Goal: Information Seeking & Learning: Learn about a topic

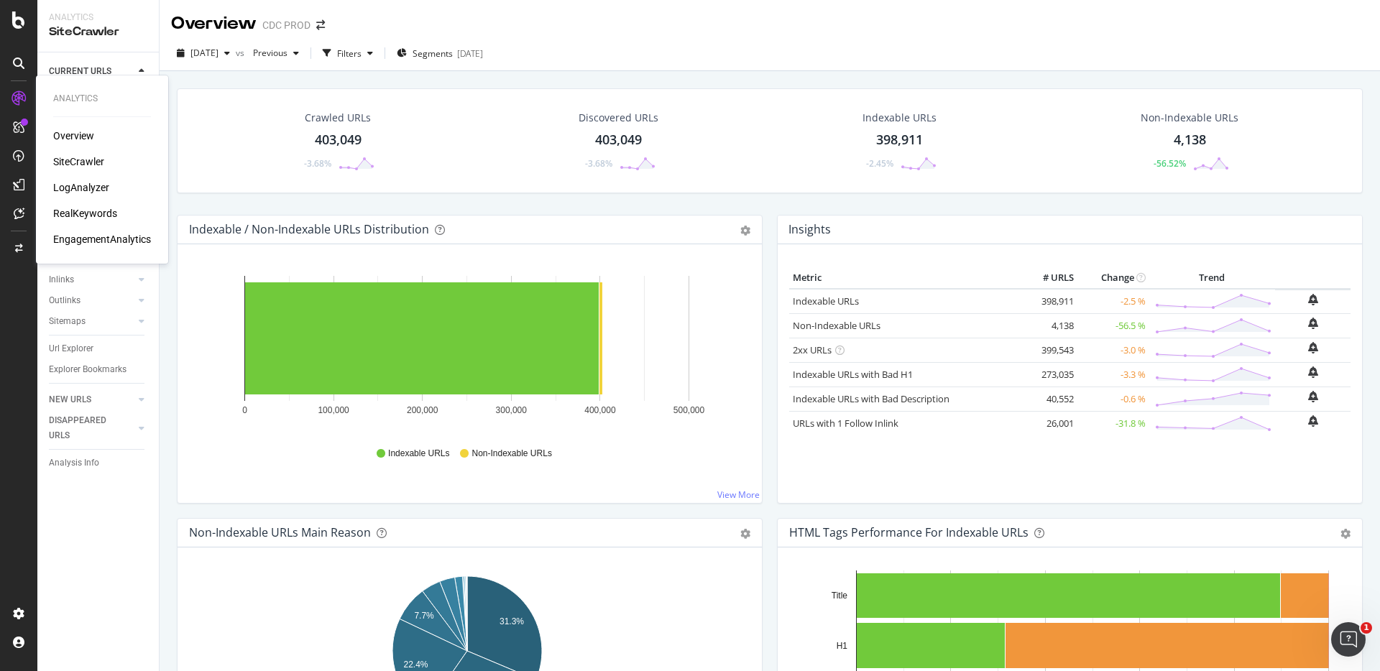
click at [98, 211] on div "RealKeywords" at bounding box center [85, 213] width 64 height 14
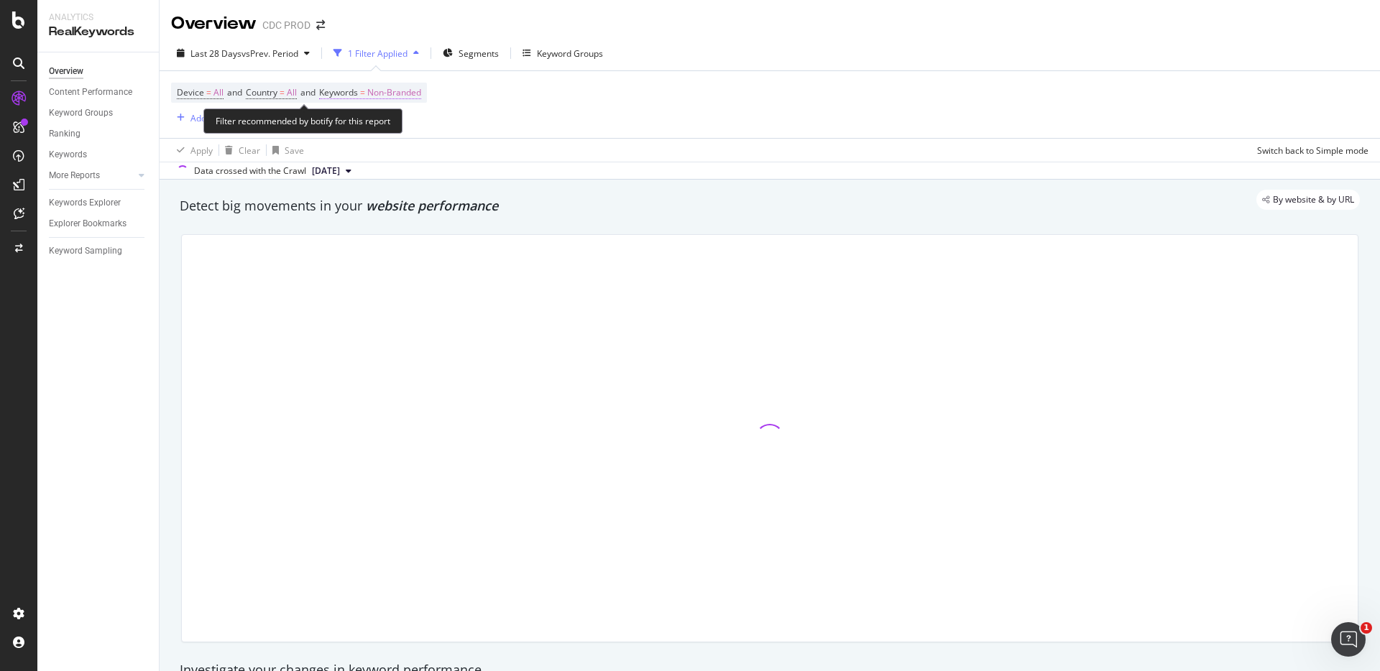
click at [403, 92] on span "Non-Branded" at bounding box center [394, 93] width 54 height 20
click at [374, 124] on span "Non-Branded" at bounding box center [370, 126] width 60 height 12
click at [382, 129] on span "Non-Branded" at bounding box center [370, 126] width 60 height 12
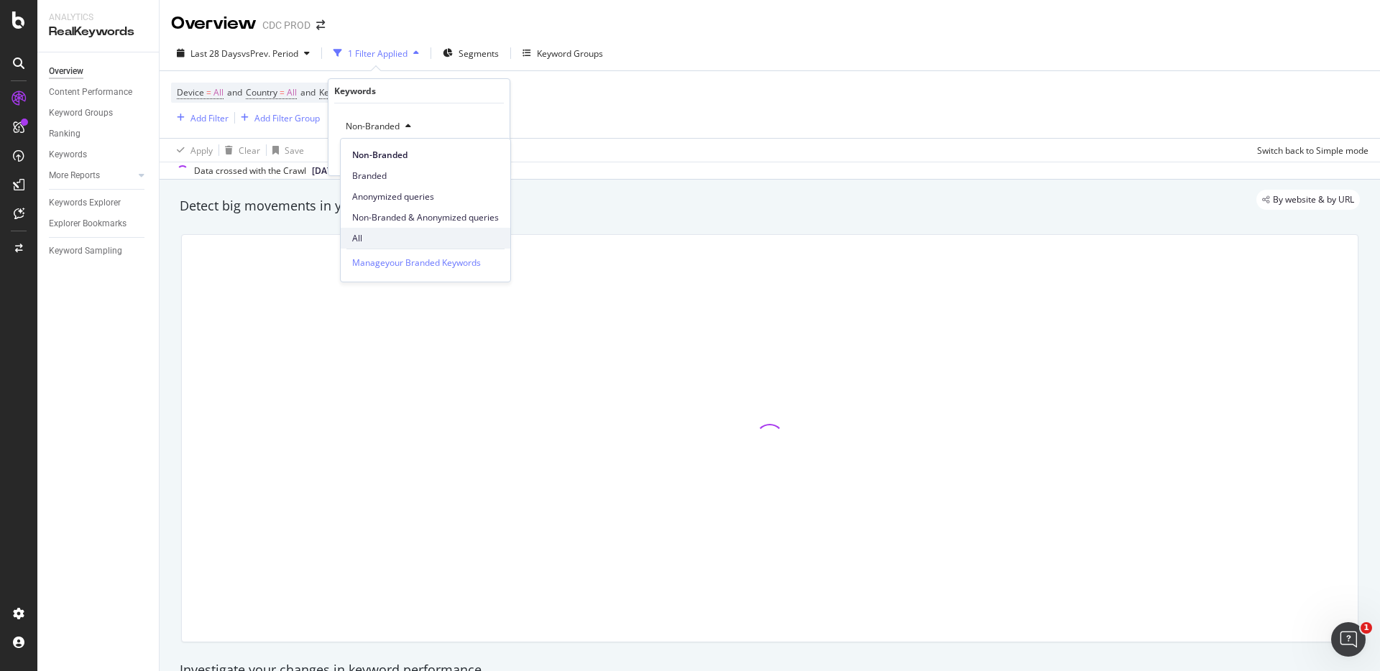
click at [373, 237] on span "All" at bounding box center [425, 238] width 147 height 13
click at [484, 155] on div "Apply" at bounding box center [487, 157] width 22 height 12
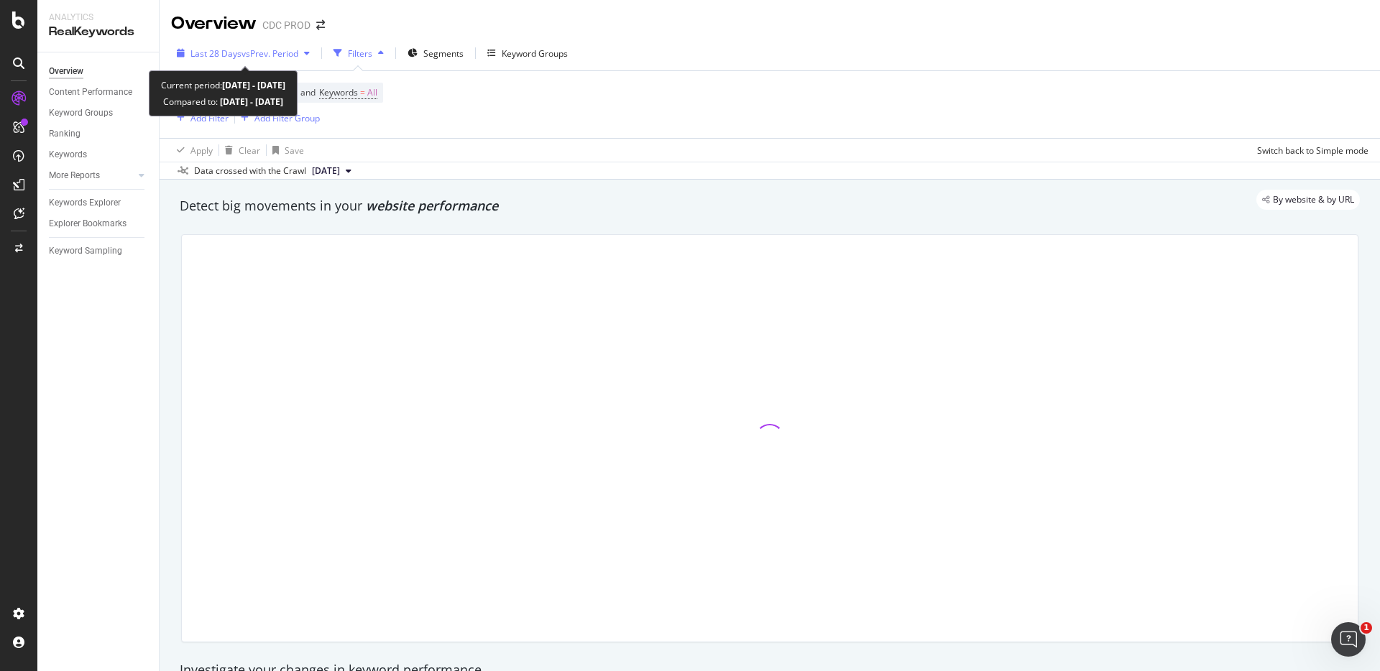
click at [266, 50] on span "vs Prev. Period" at bounding box center [269, 53] width 57 height 12
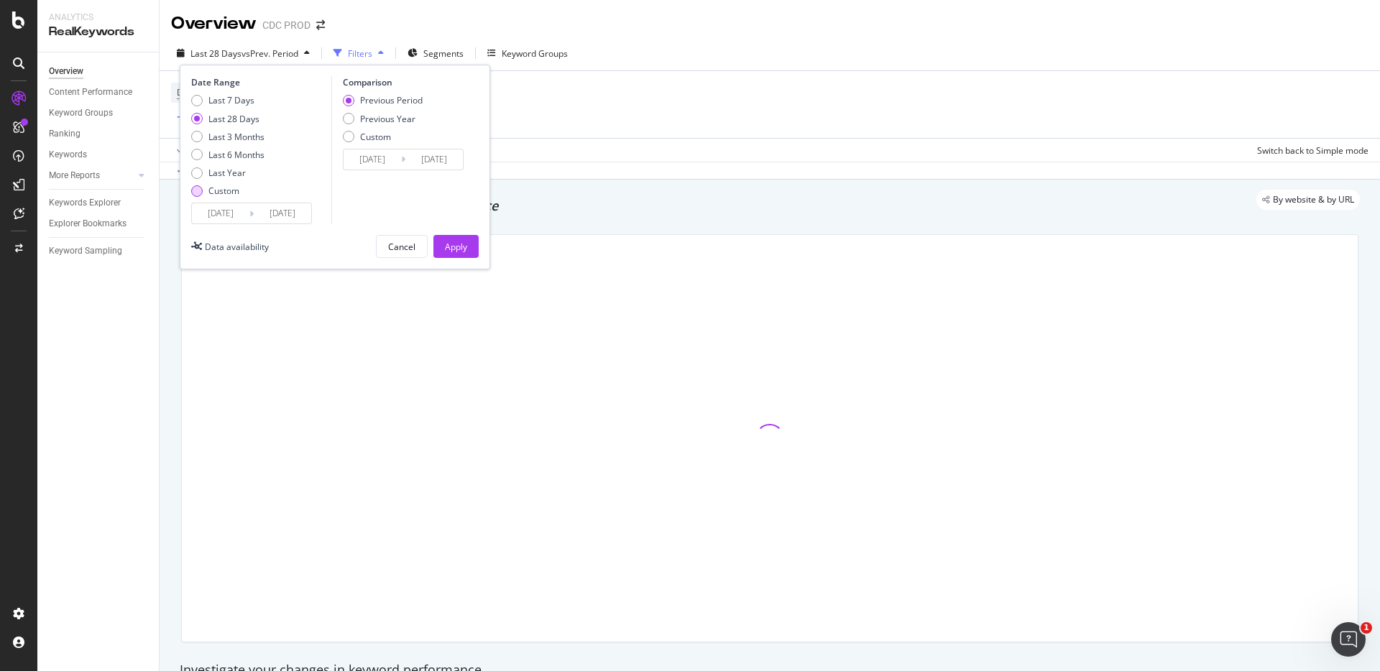
click at [227, 189] on div "Custom" at bounding box center [223, 191] width 31 height 12
click at [250, 207] on icon at bounding box center [251, 214] width 4 height 14
click at [233, 212] on input "[DATE]" at bounding box center [220, 213] width 57 height 20
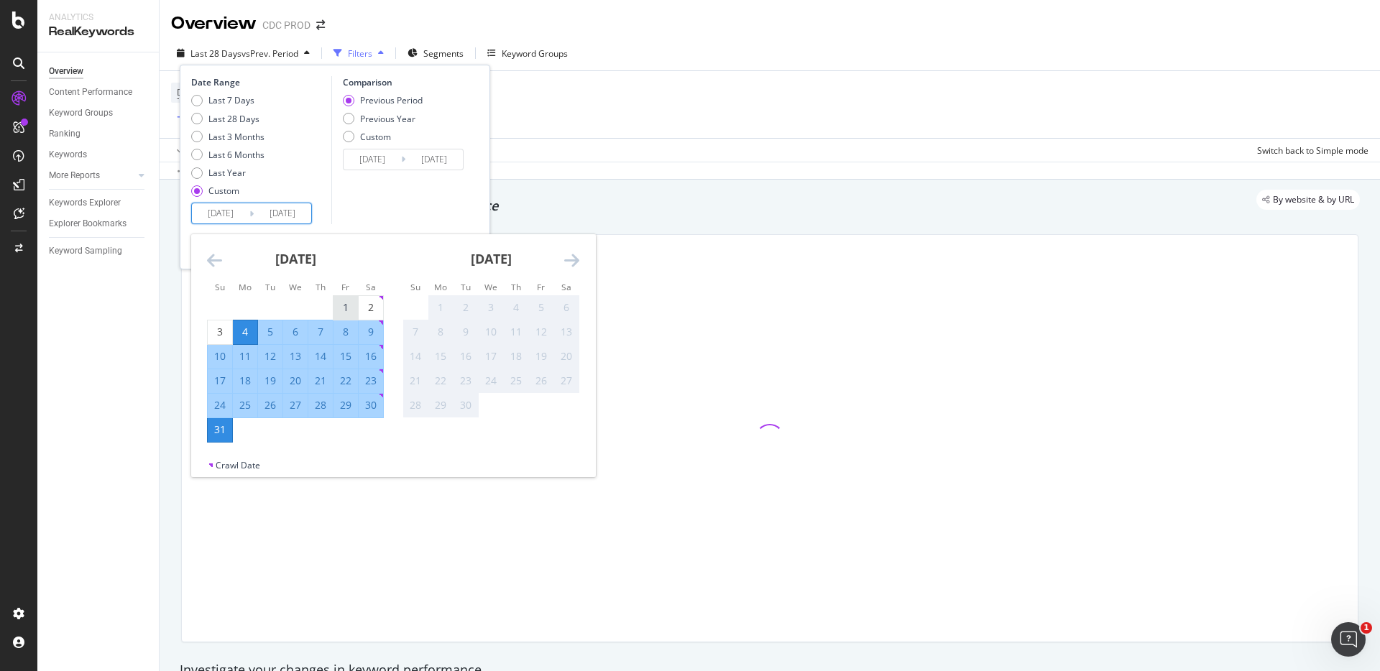
click at [344, 301] on div "1" at bounding box center [345, 307] width 24 height 14
type input "[DATE]"
click at [221, 428] on div "31" at bounding box center [220, 430] width 24 height 14
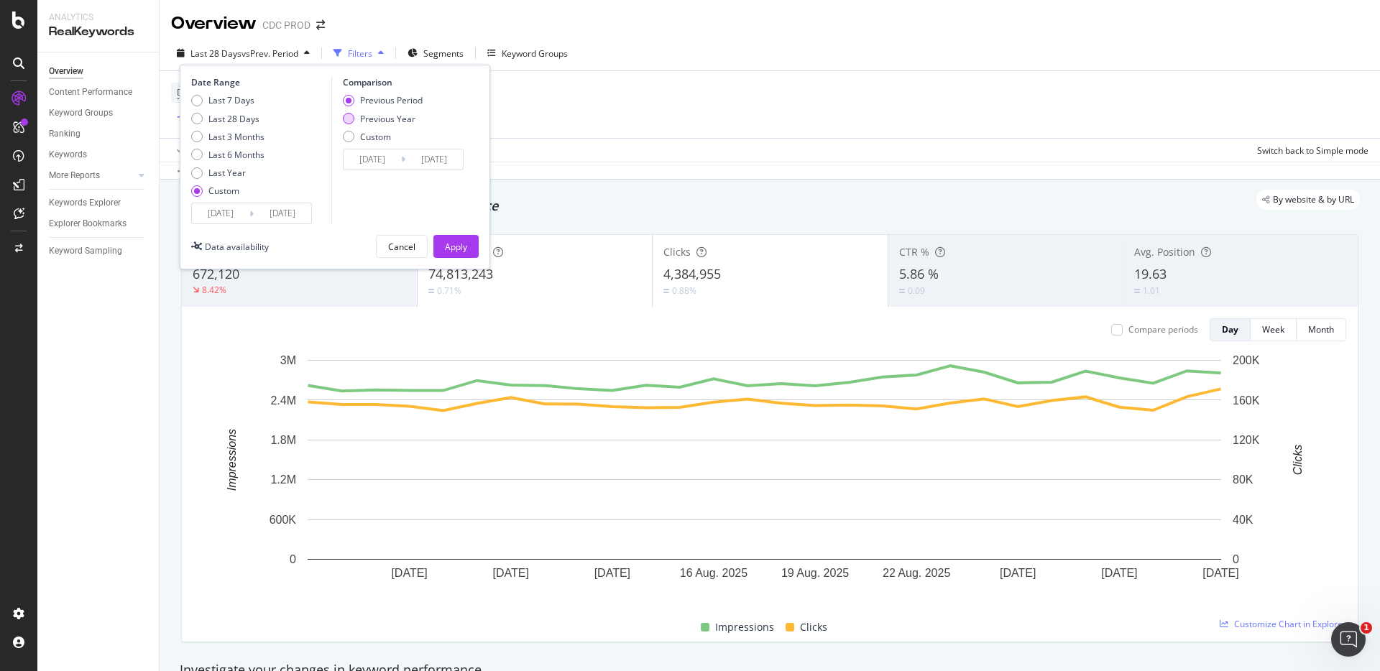
click at [396, 120] on div "Previous Year" at bounding box center [387, 119] width 55 height 12
type input "[DATE]"
click at [456, 245] on div "Apply" at bounding box center [456, 247] width 22 height 12
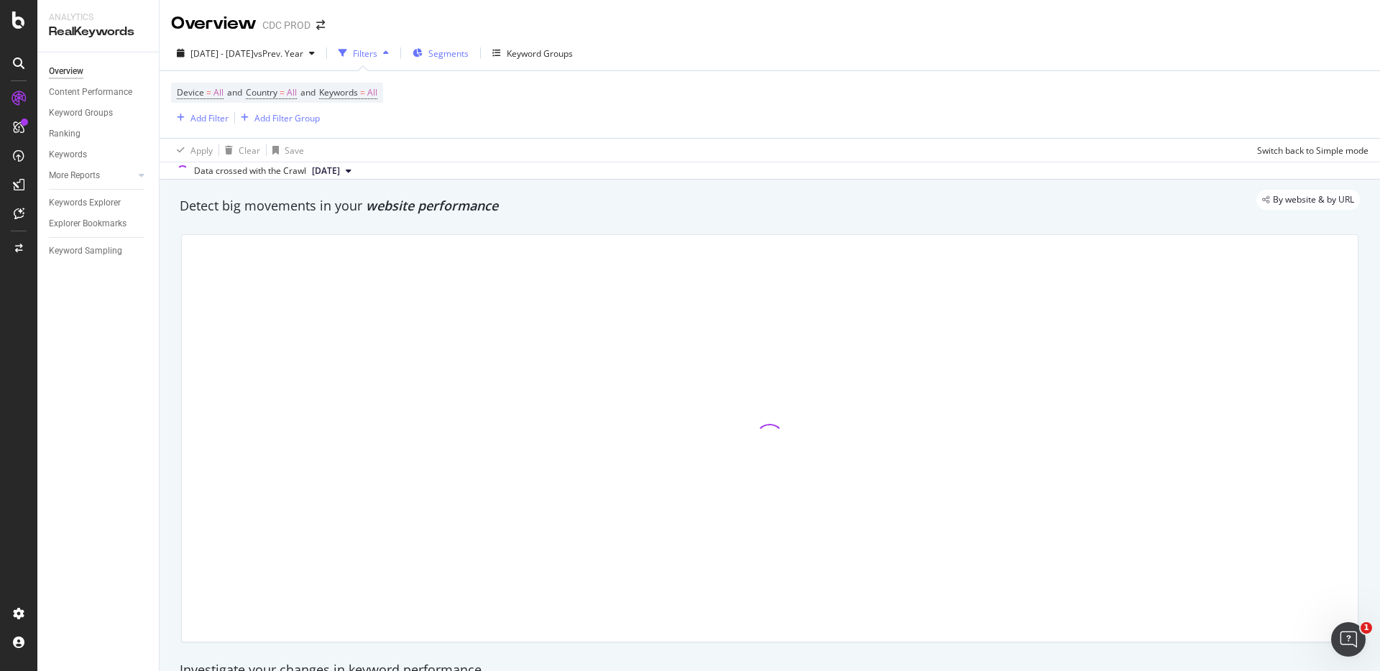
click at [468, 48] on span "Segments" at bounding box center [448, 53] width 40 height 12
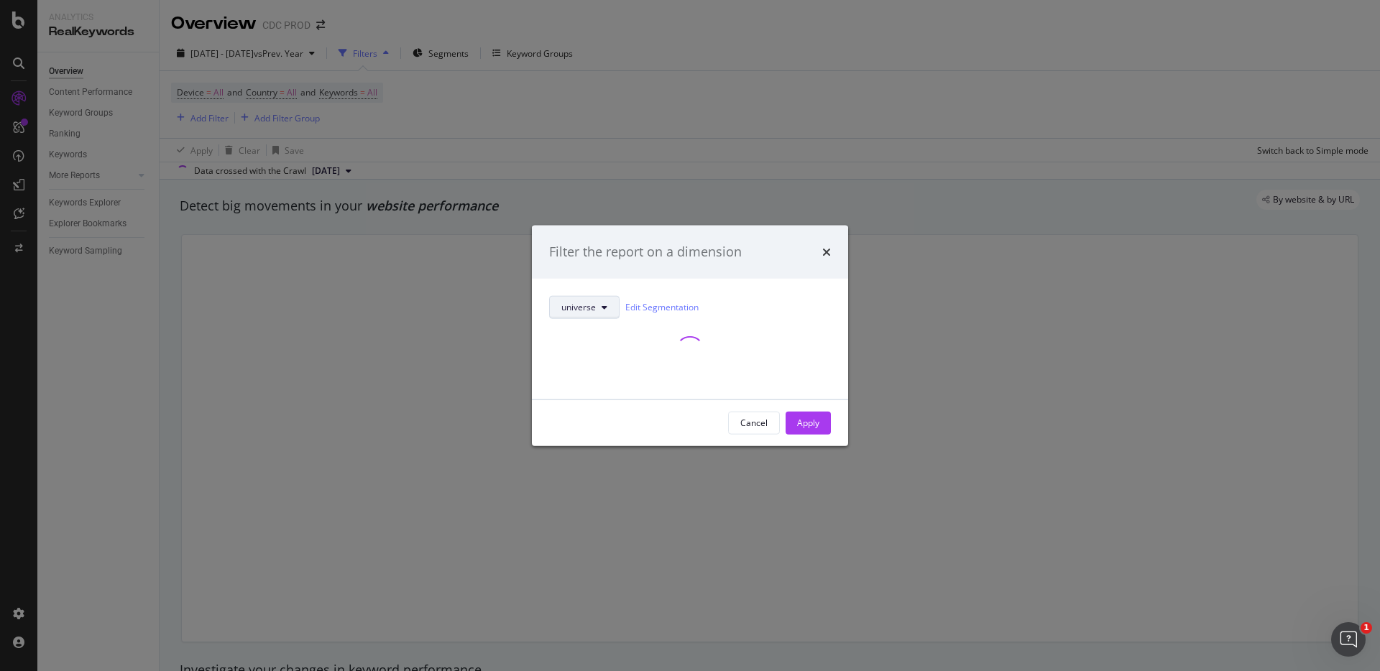
click at [579, 304] on span "universe" at bounding box center [578, 307] width 34 height 12
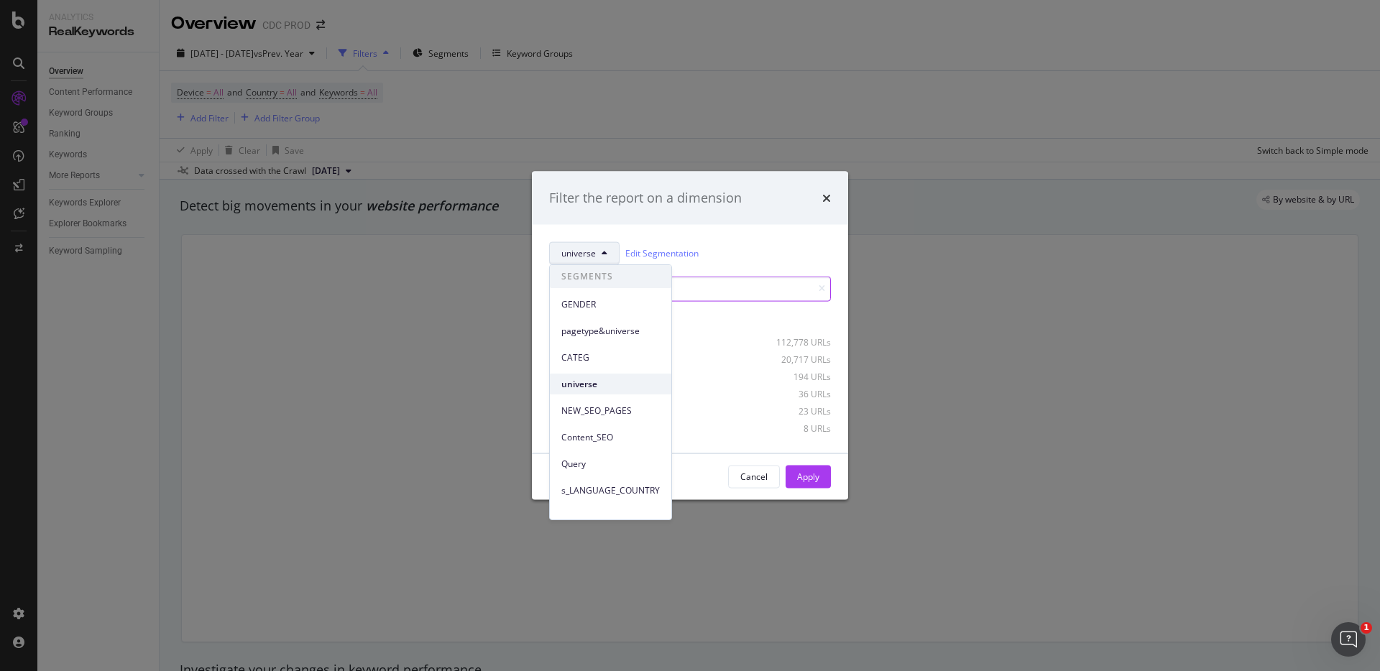
click at [601, 387] on span "universe" at bounding box center [610, 384] width 98 height 13
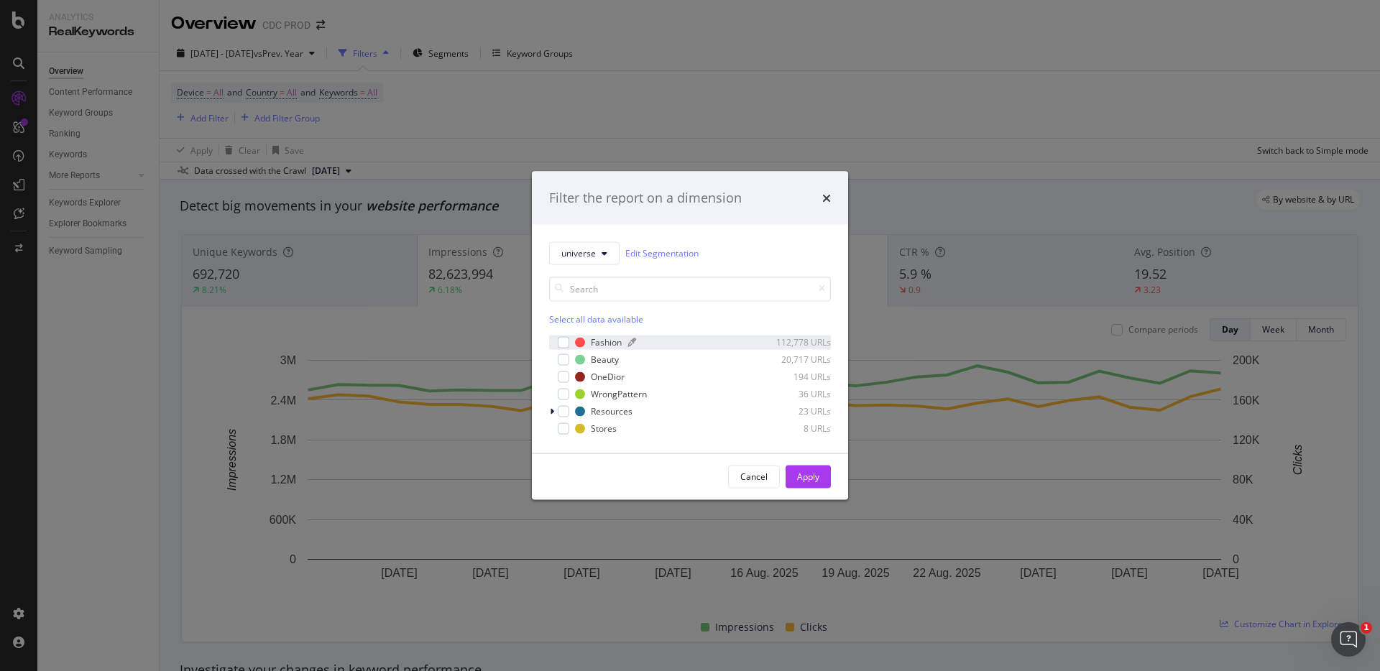
click at [589, 340] on div "Fashion 112,778 URLs" at bounding box center [703, 342] width 256 height 12
click at [606, 378] on div "OneDior" at bounding box center [608, 377] width 34 height 12
click at [816, 479] on div "Apply" at bounding box center [808, 477] width 22 height 12
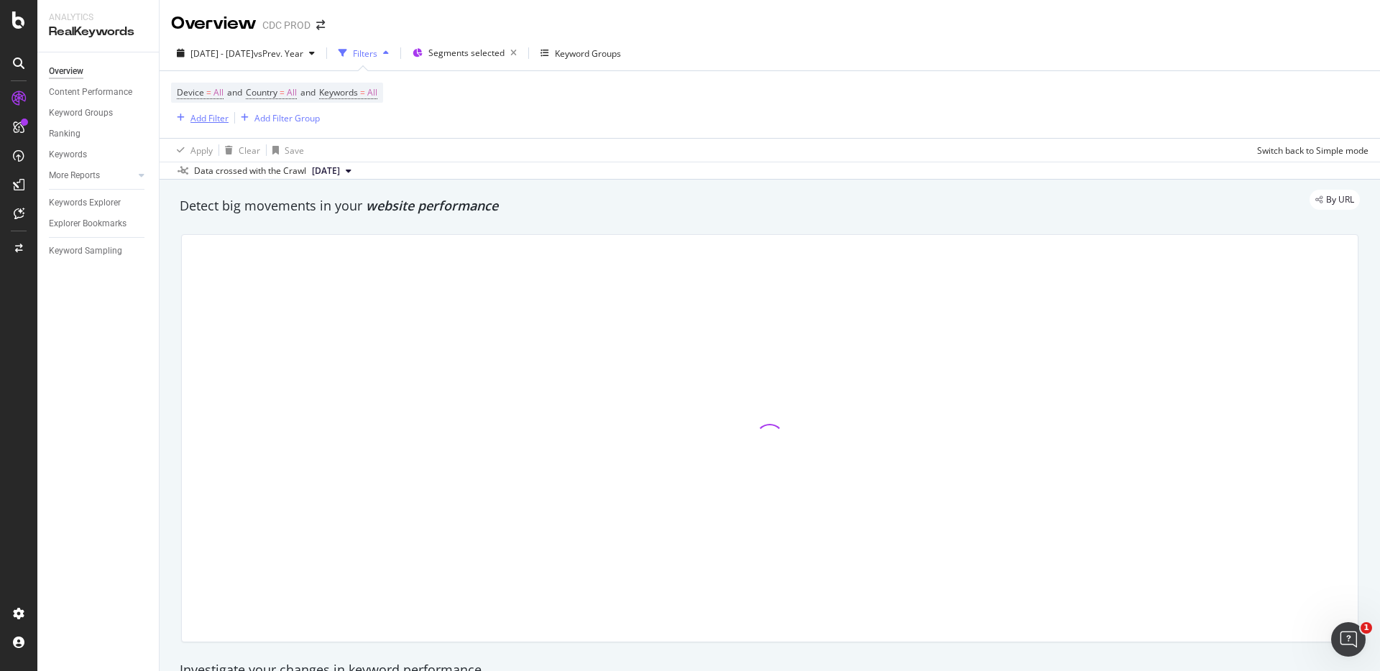
click at [209, 116] on div "Add Filter" at bounding box center [209, 118] width 38 height 12
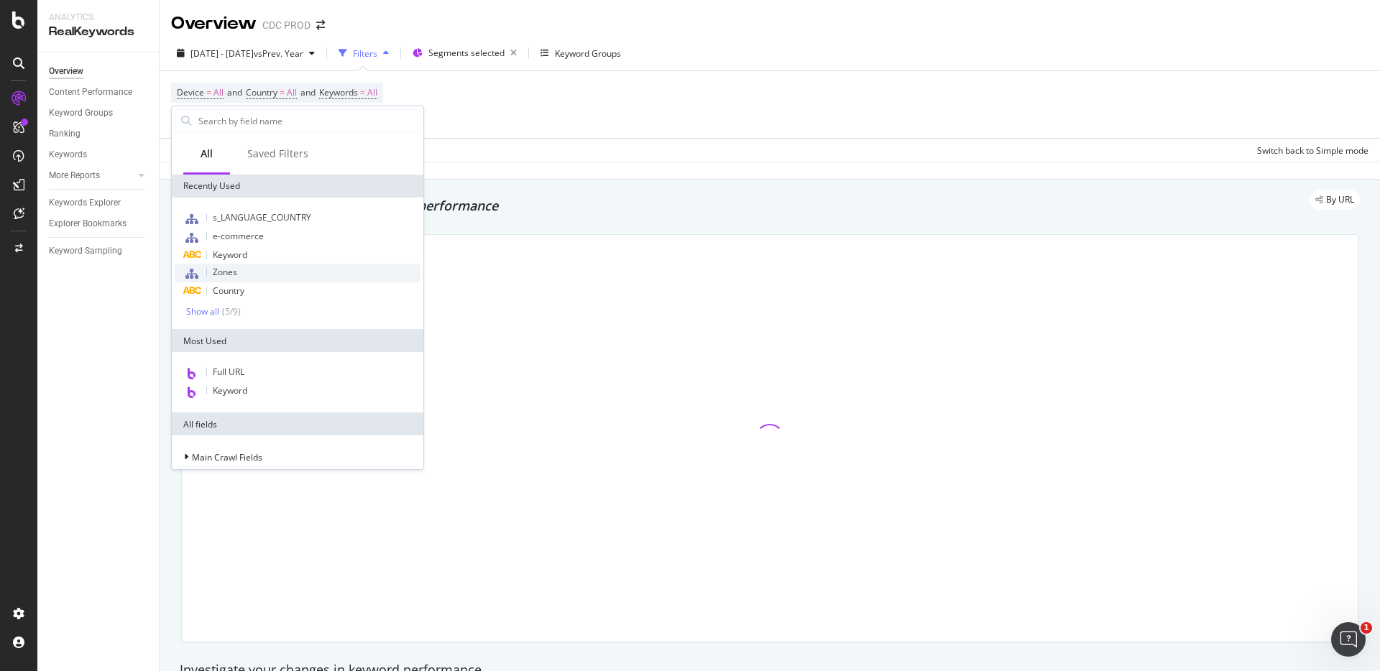
click at [239, 274] on div "Zones" at bounding box center [298, 273] width 246 height 19
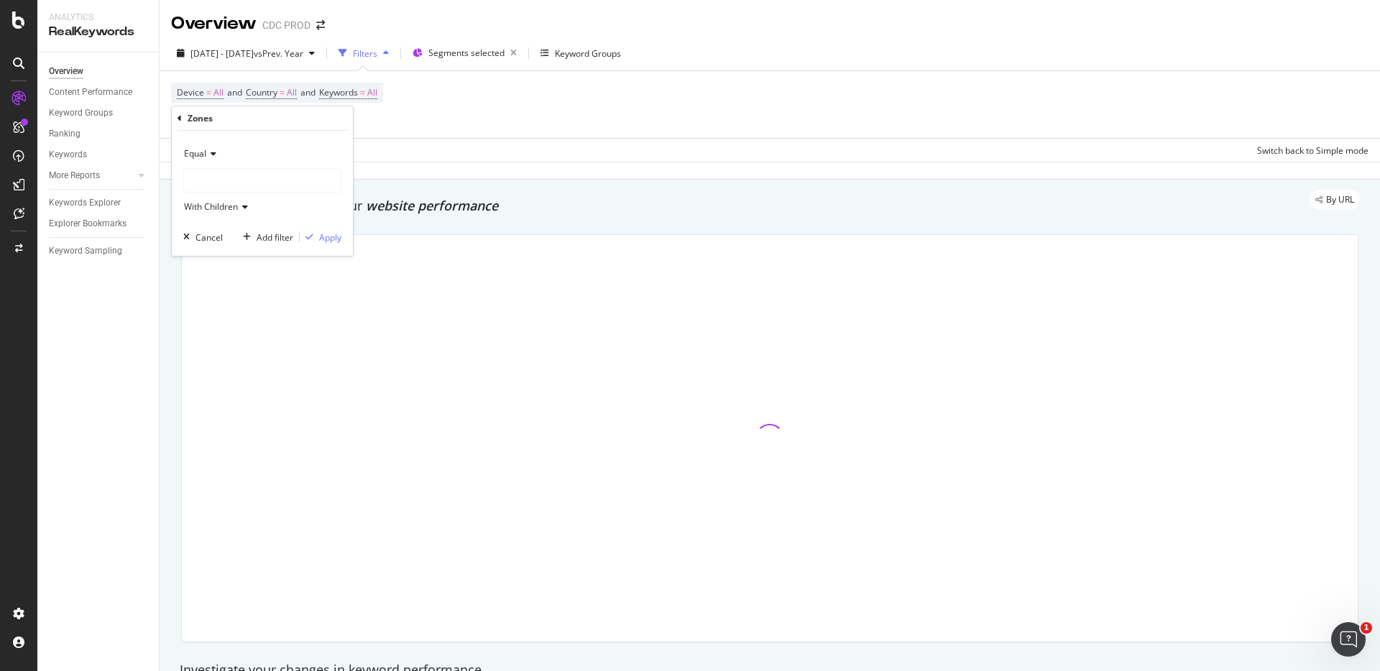
click at [240, 177] on div at bounding box center [262, 180] width 157 height 23
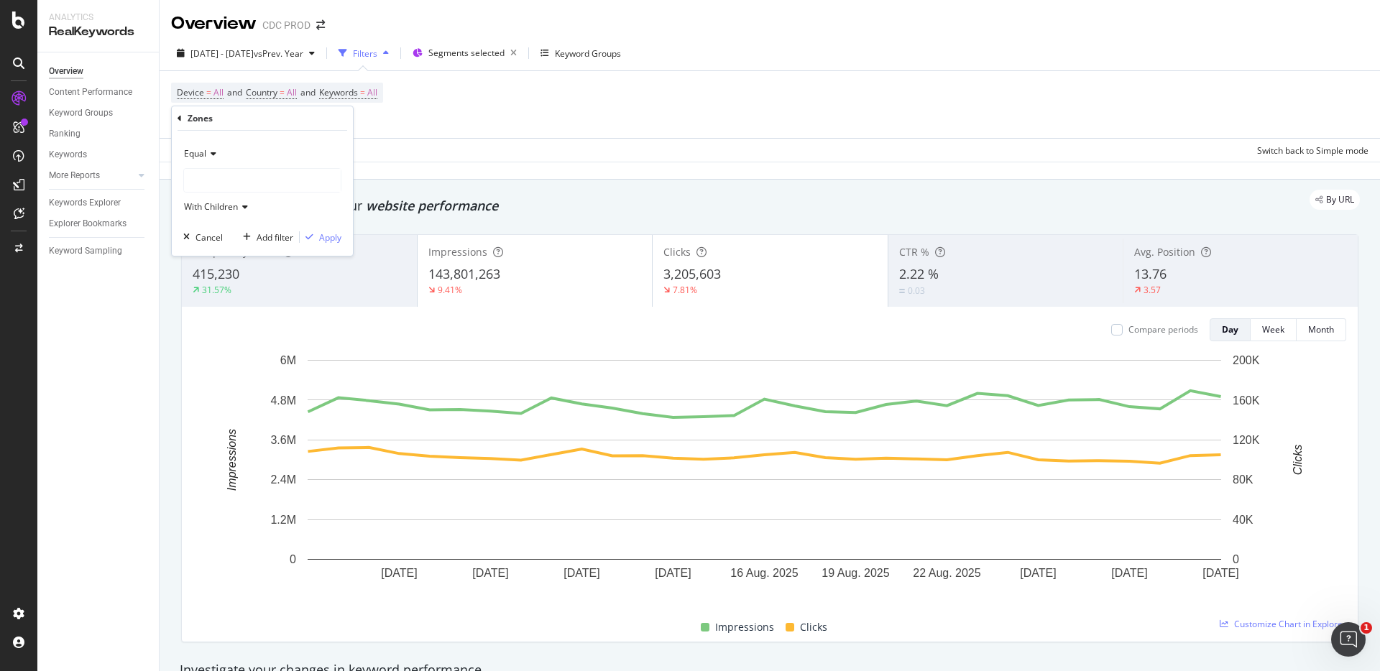
click at [234, 177] on div at bounding box center [262, 180] width 157 height 23
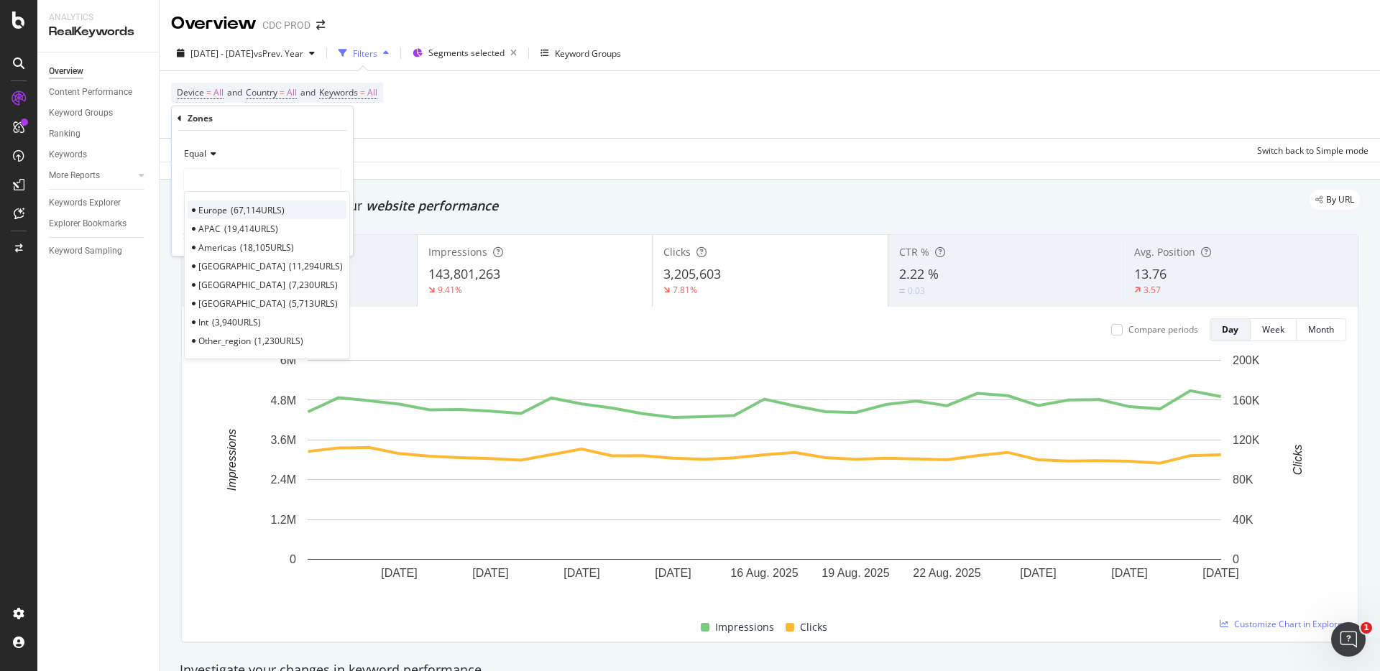
click at [247, 213] on span "67,114 URLS" at bounding box center [258, 210] width 54 height 12
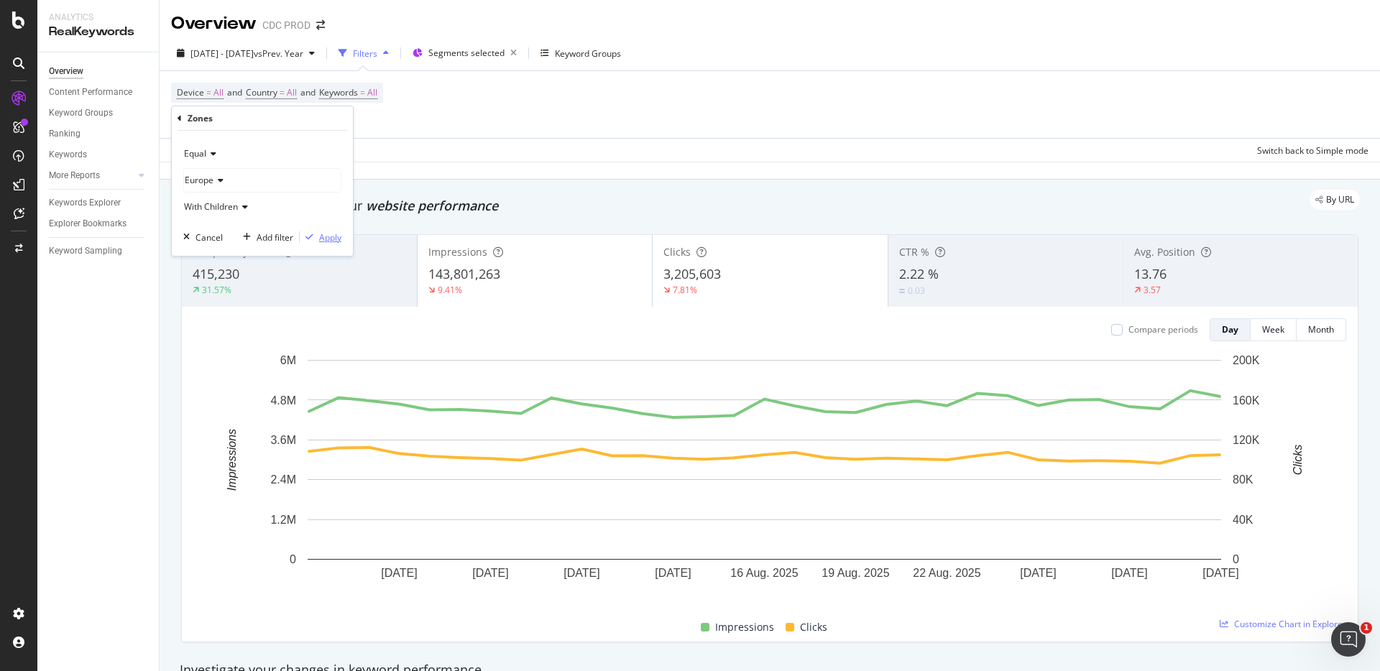
click at [338, 239] on div "Apply" at bounding box center [330, 237] width 22 height 12
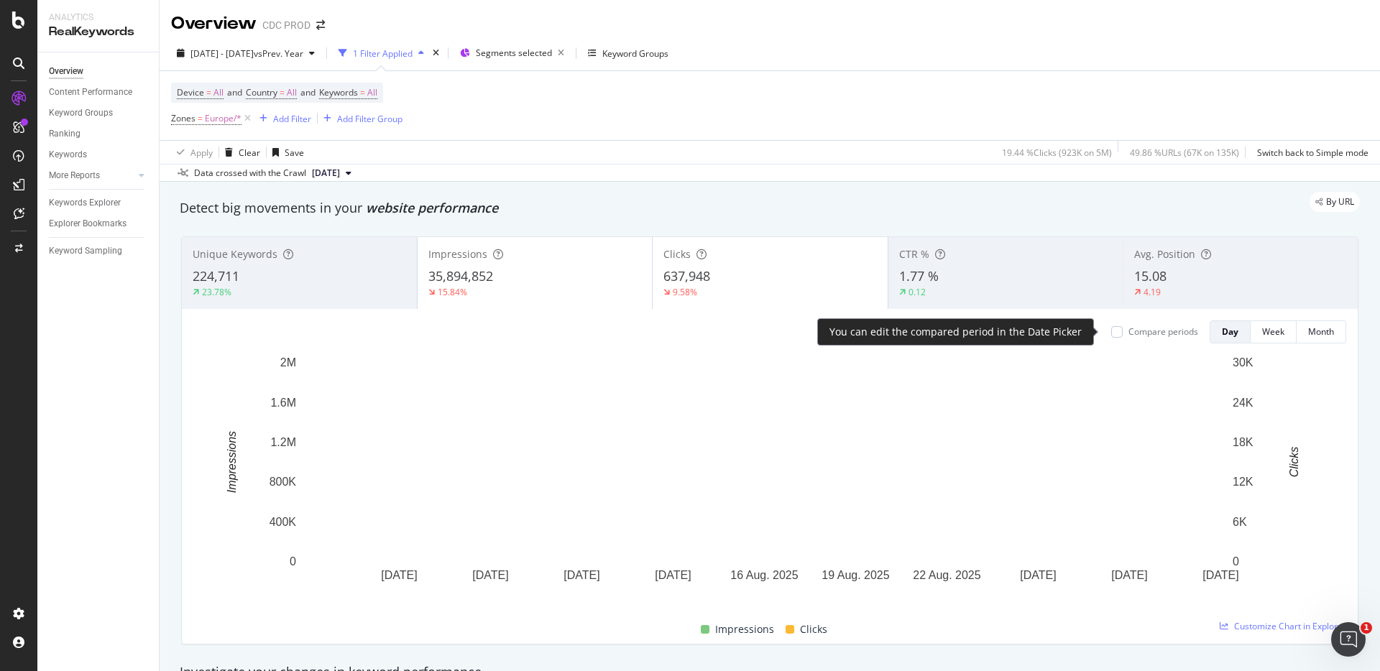
click at [1136, 334] on div "Compare periods" at bounding box center [1163, 332] width 70 height 12
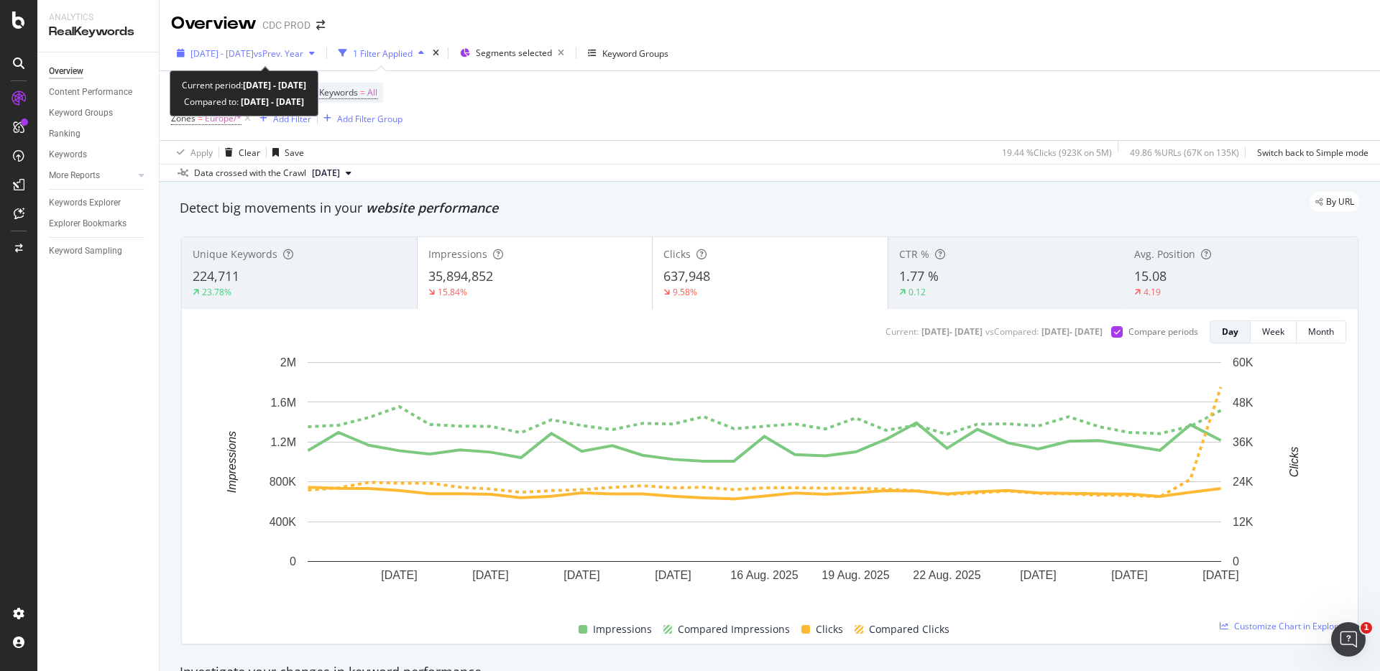
click at [303, 52] on span "vs Prev. Year" at bounding box center [279, 53] width 50 height 12
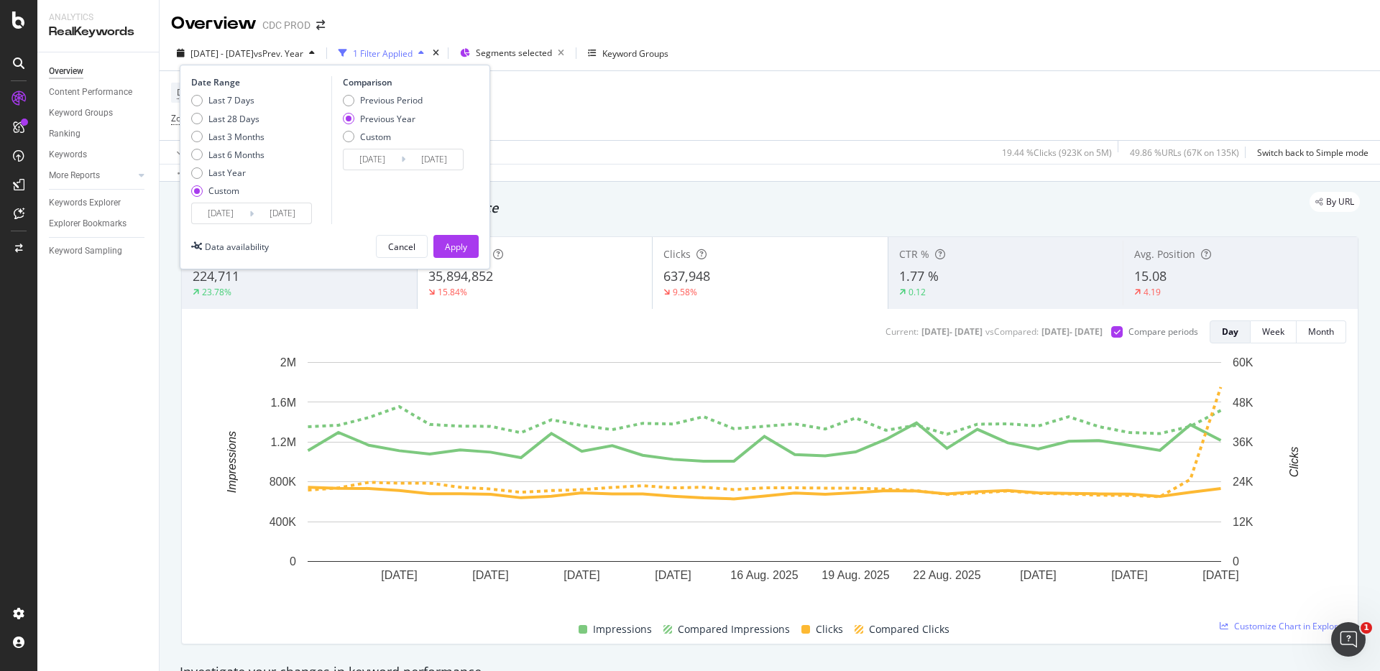
click at [379, 156] on input "[DATE]" at bounding box center [371, 159] width 57 height 20
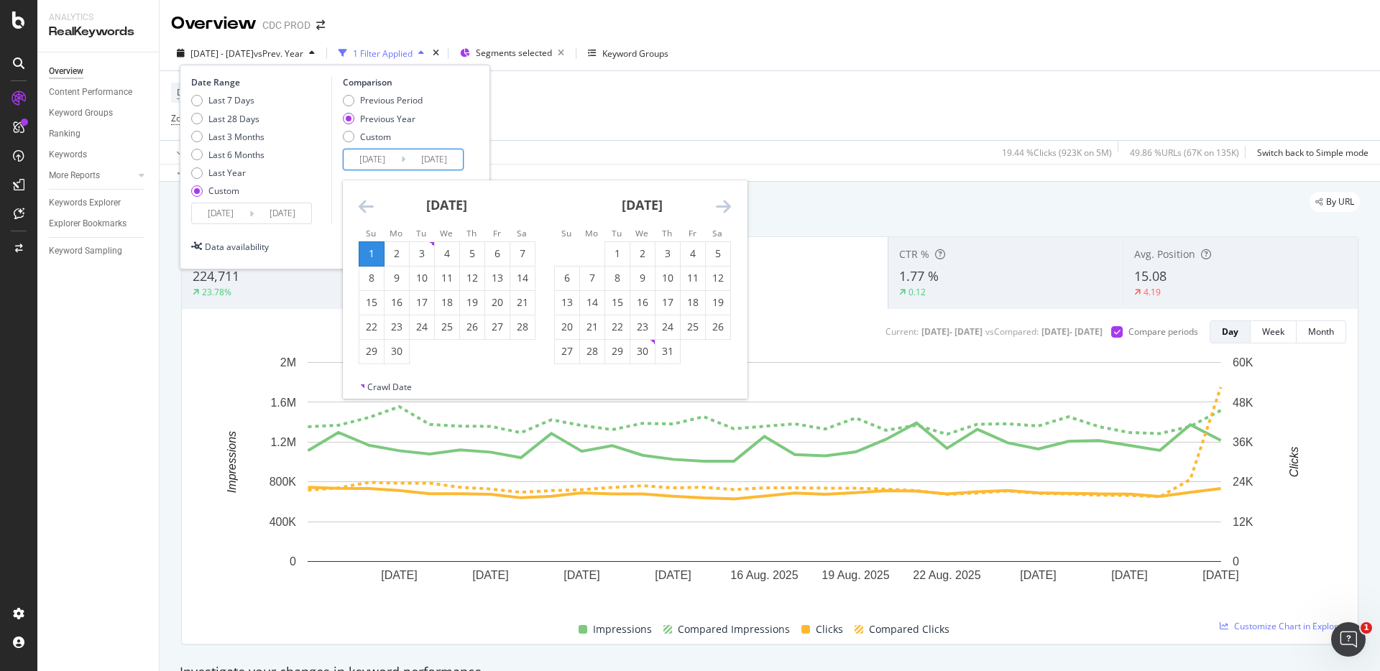
click at [371, 206] on icon "Move backward to switch to the previous month." at bounding box center [366, 206] width 15 height 17
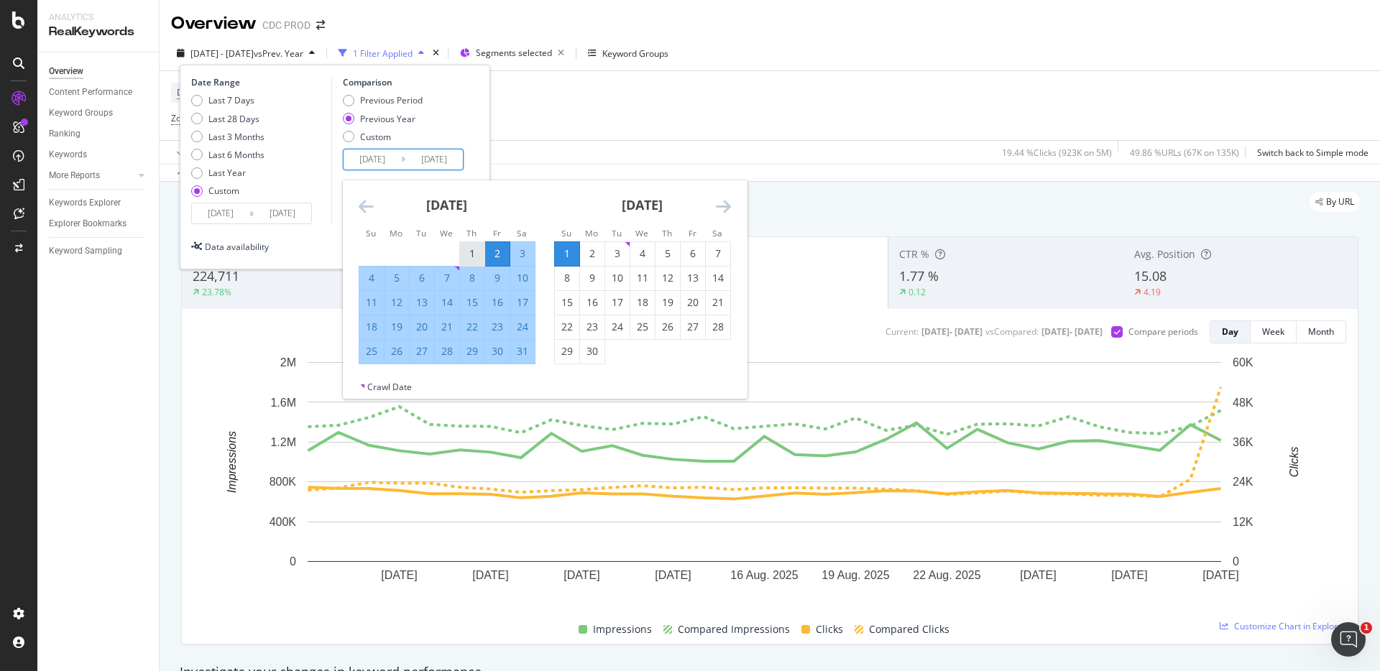
click at [471, 251] on div "1" at bounding box center [472, 253] width 24 height 14
type input "[DATE]"
click at [524, 348] on div "31" at bounding box center [522, 351] width 24 height 14
type input "[DATE]"
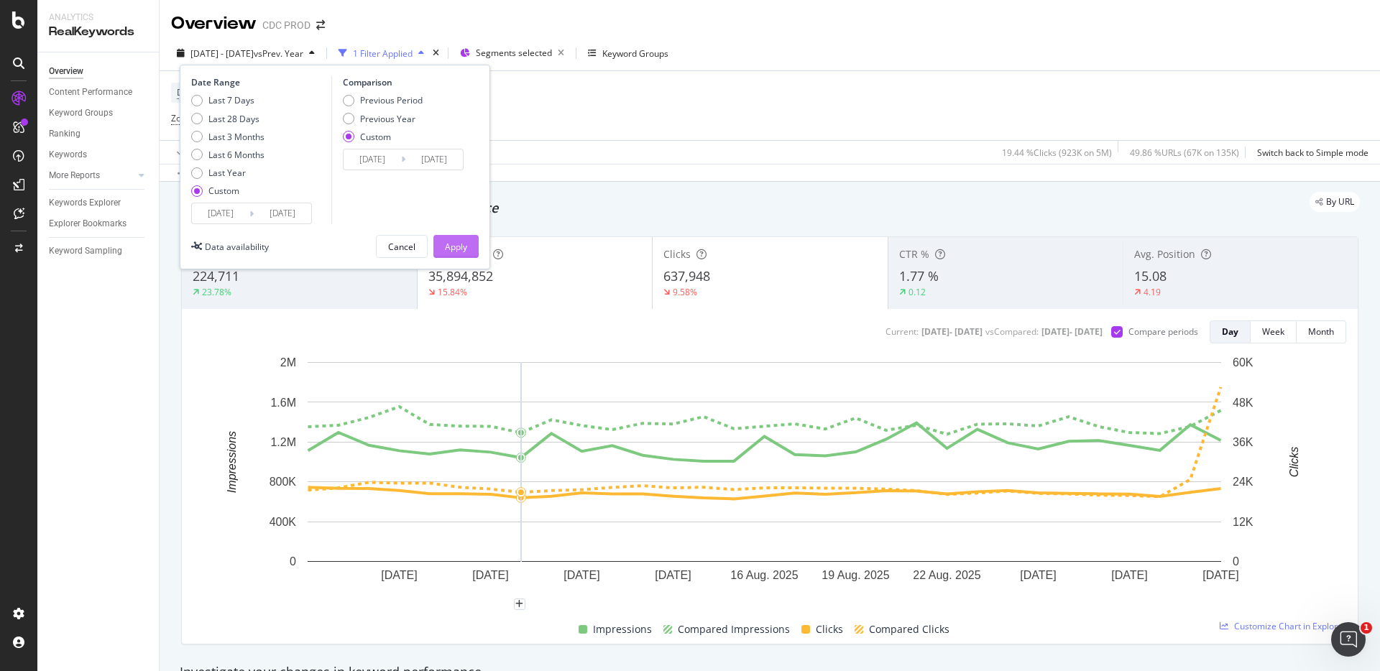
click at [465, 242] on div "Apply" at bounding box center [456, 247] width 22 height 12
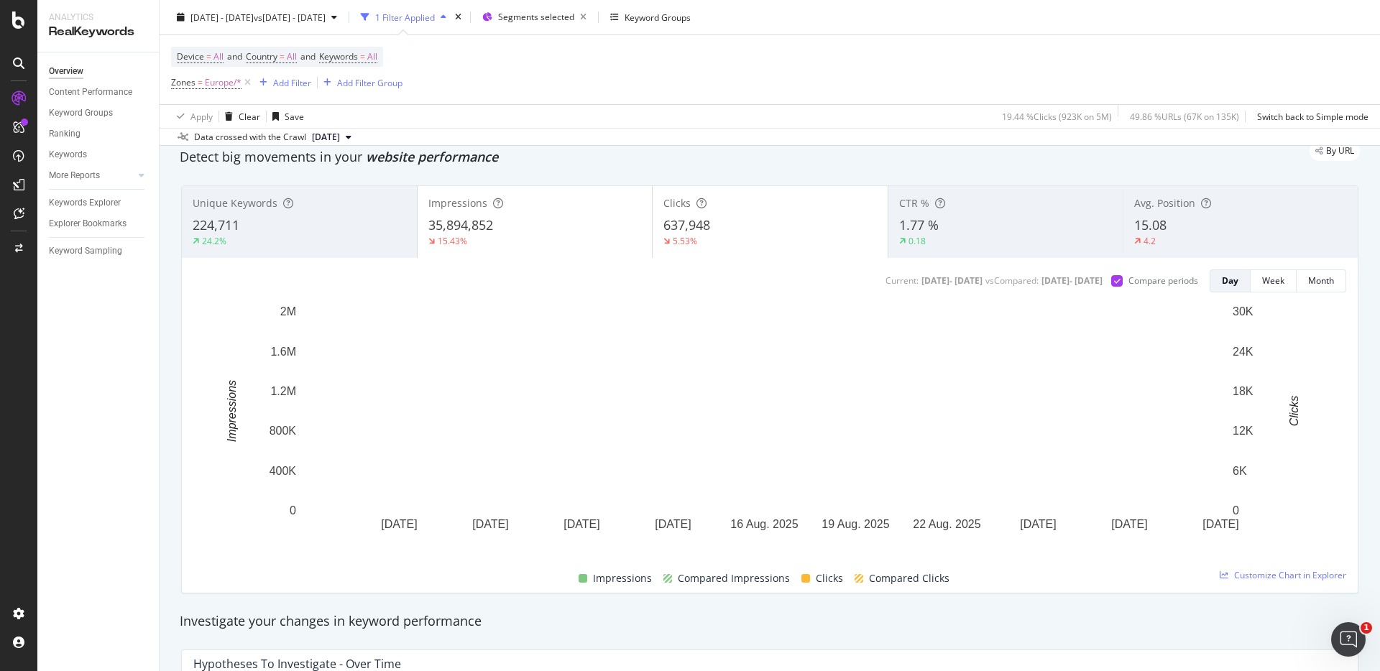
scroll to position [54, 0]
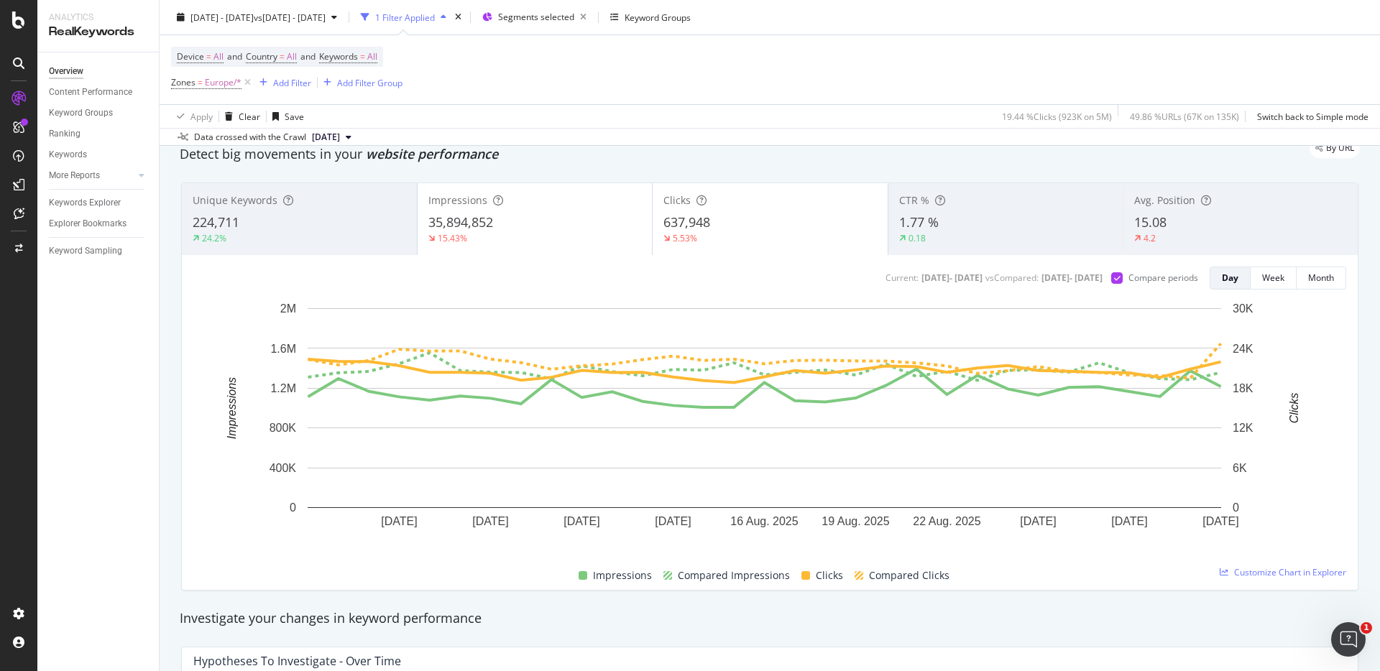
click at [922, 231] on div "1.77 %" at bounding box center [1005, 222] width 213 height 19
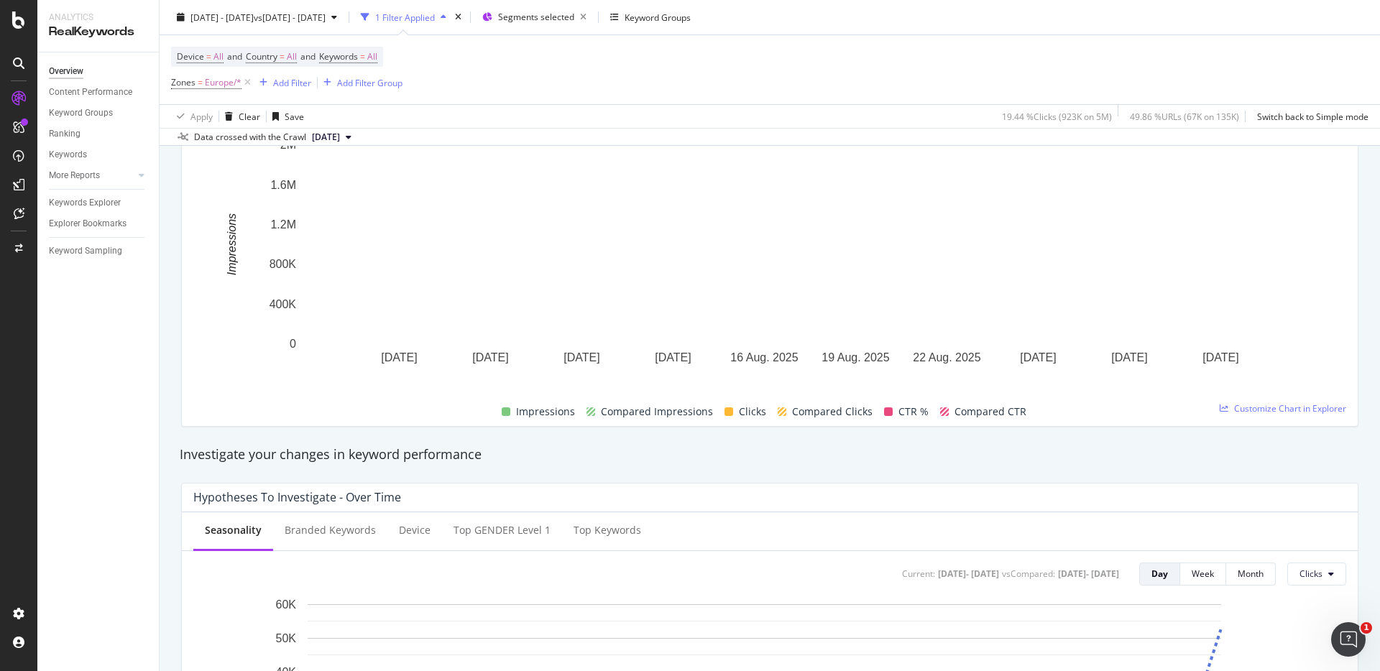
scroll to position [0, 0]
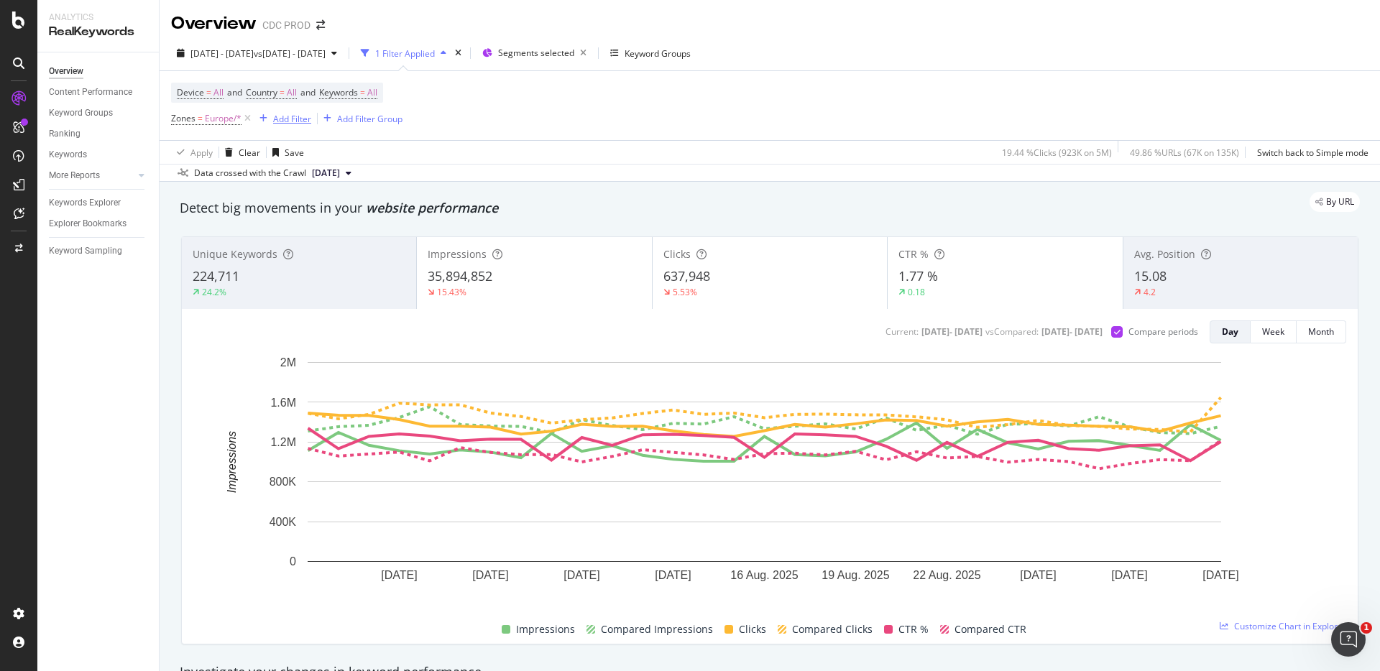
click at [292, 121] on div "Add Filter" at bounding box center [292, 119] width 38 height 12
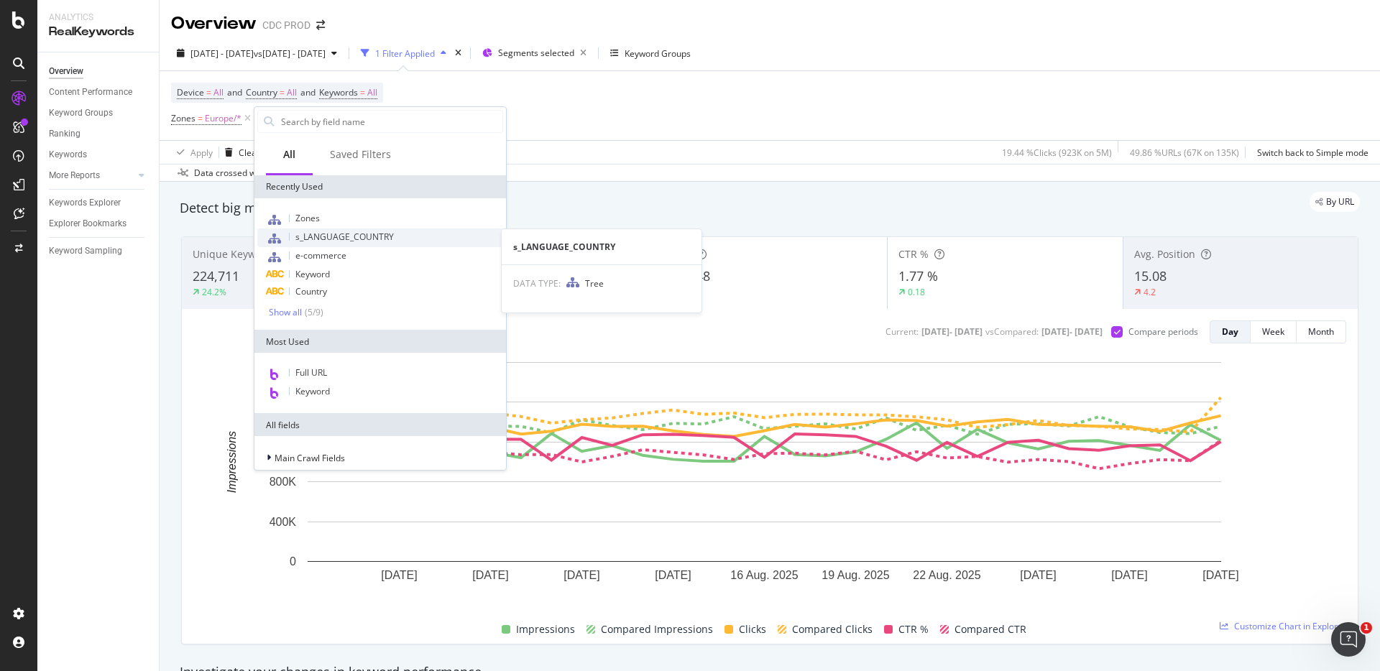
click at [343, 239] on span "s_LANGUAGE_COUNTRY" at bounding box center [344, 237] width 98 height 12
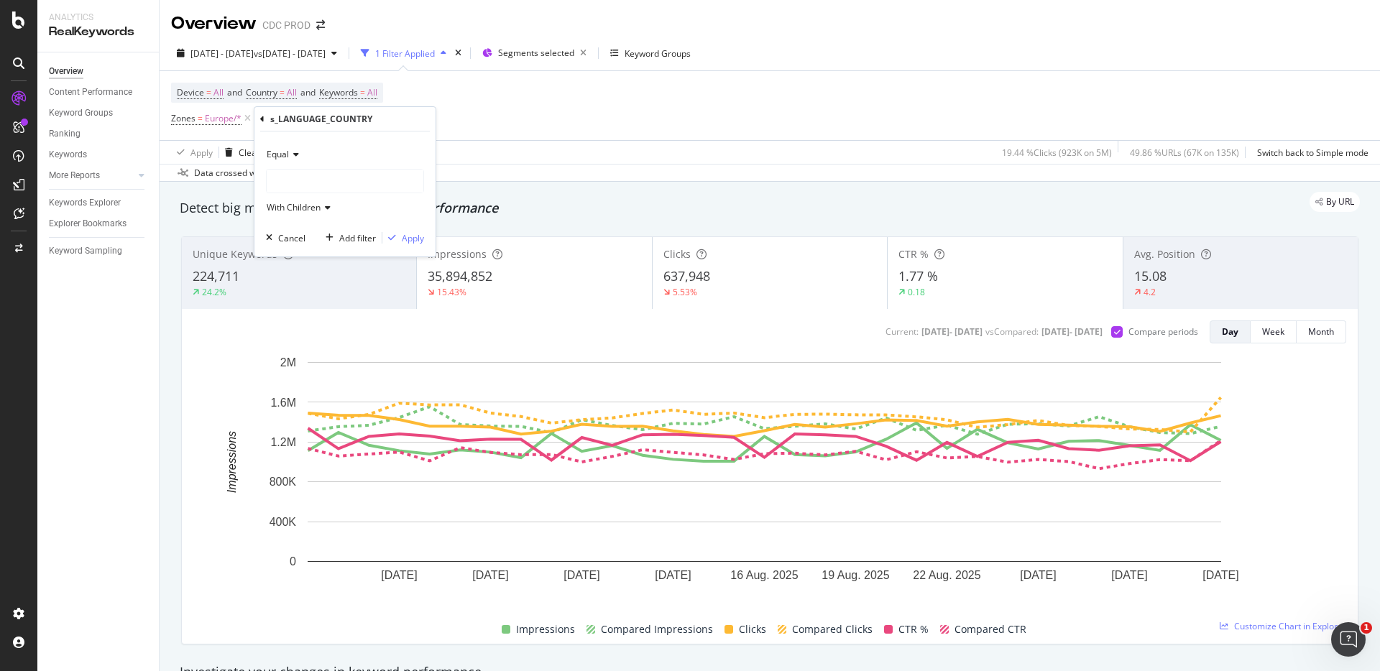
click at [315, 180] on div at bounding box center [345, 181] width 157 height 23
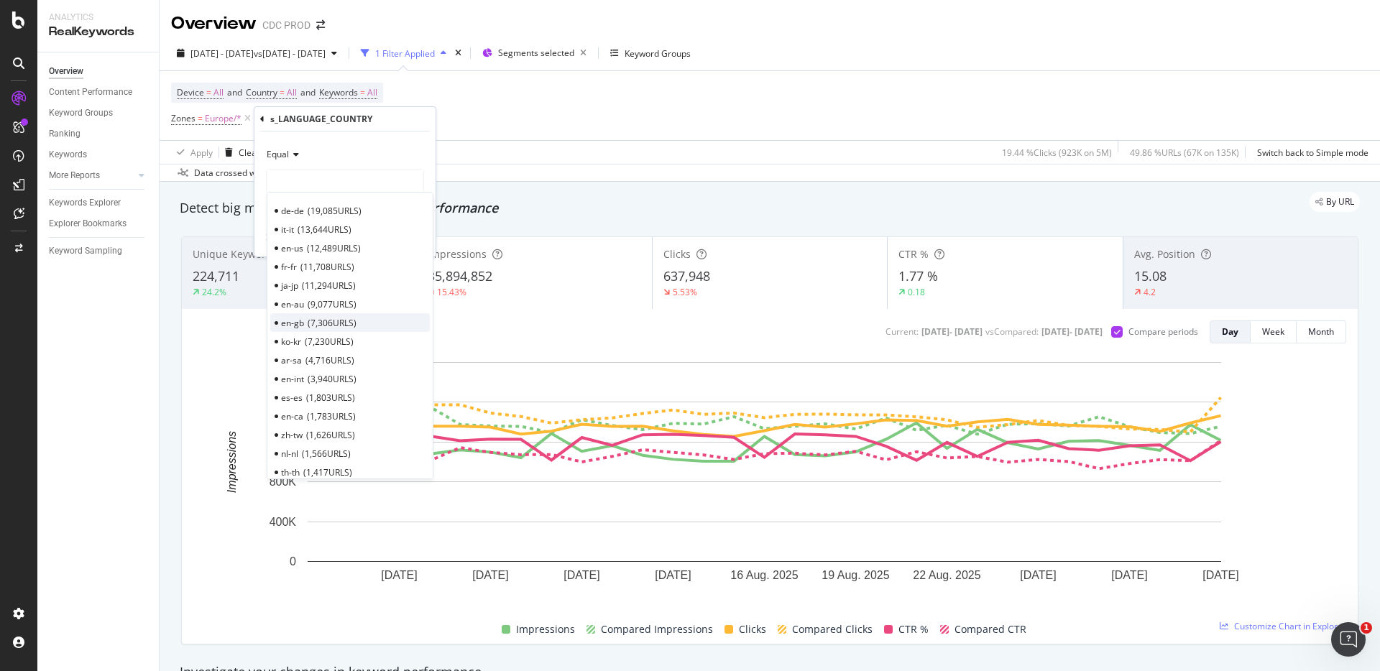
click at [326, 326] on span "7,306 URLS" at bounding box center [332, 323] width 49 height 12
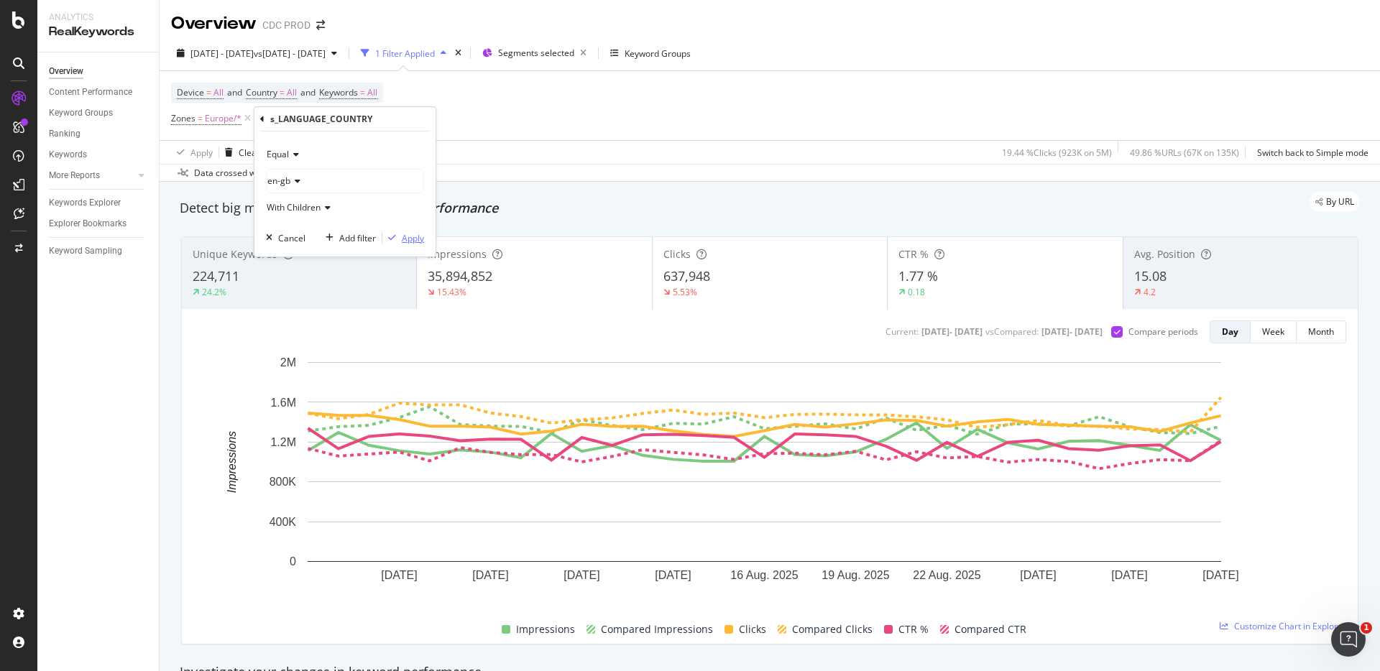
click at [418, 234] on div "Apply" at bounding box center [413, 238] width 22 height 12
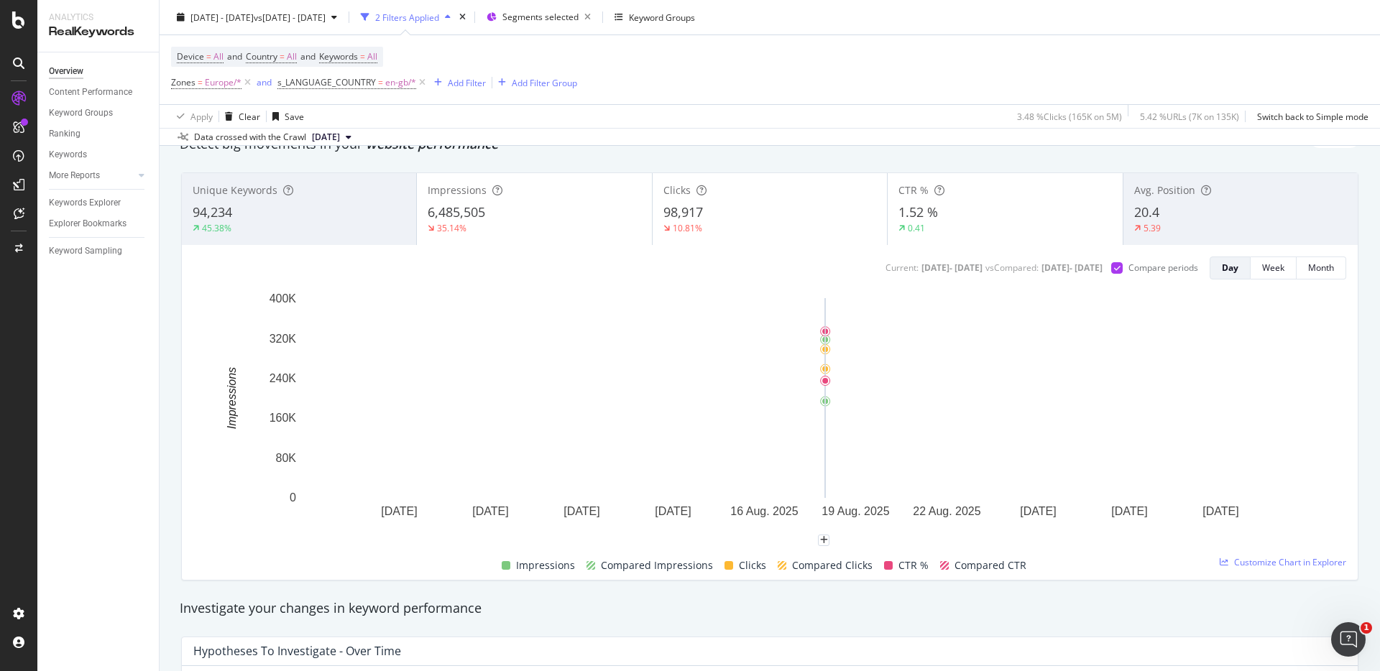
scroll to position [63, 0]
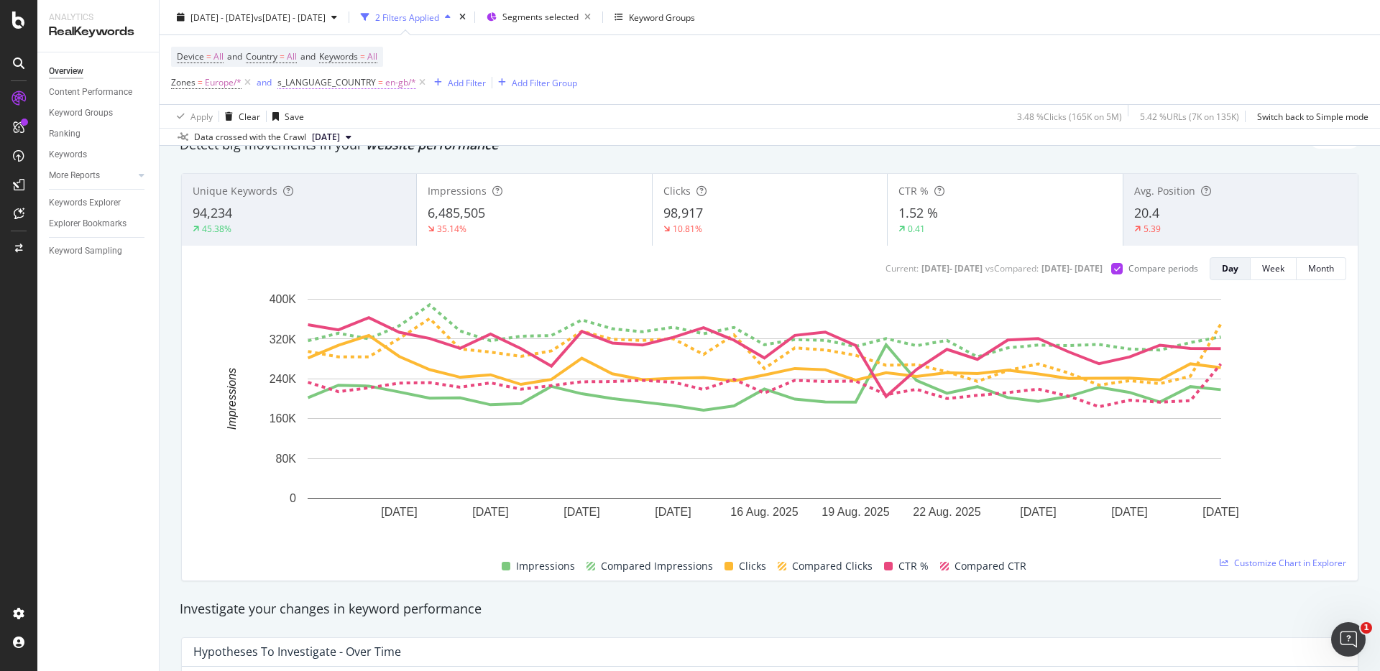
click at [387, 81] on span "en-gb/*" at bounding box center [400, 83] width 31 height 20
click at [324, 144] on icon at bounding box center [320, 143] width 10 height 9
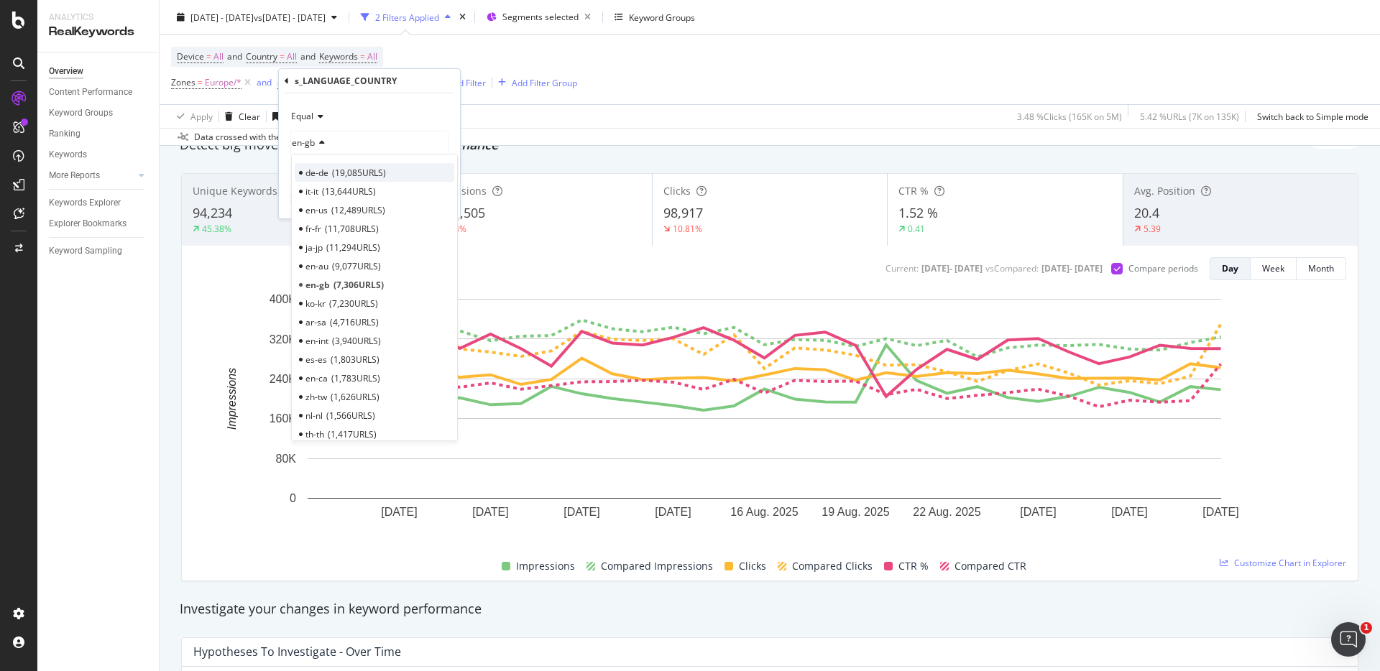
click at [346, 176] on span "19,085 URLS" at bounding box center [359, 173] width 54 height 12
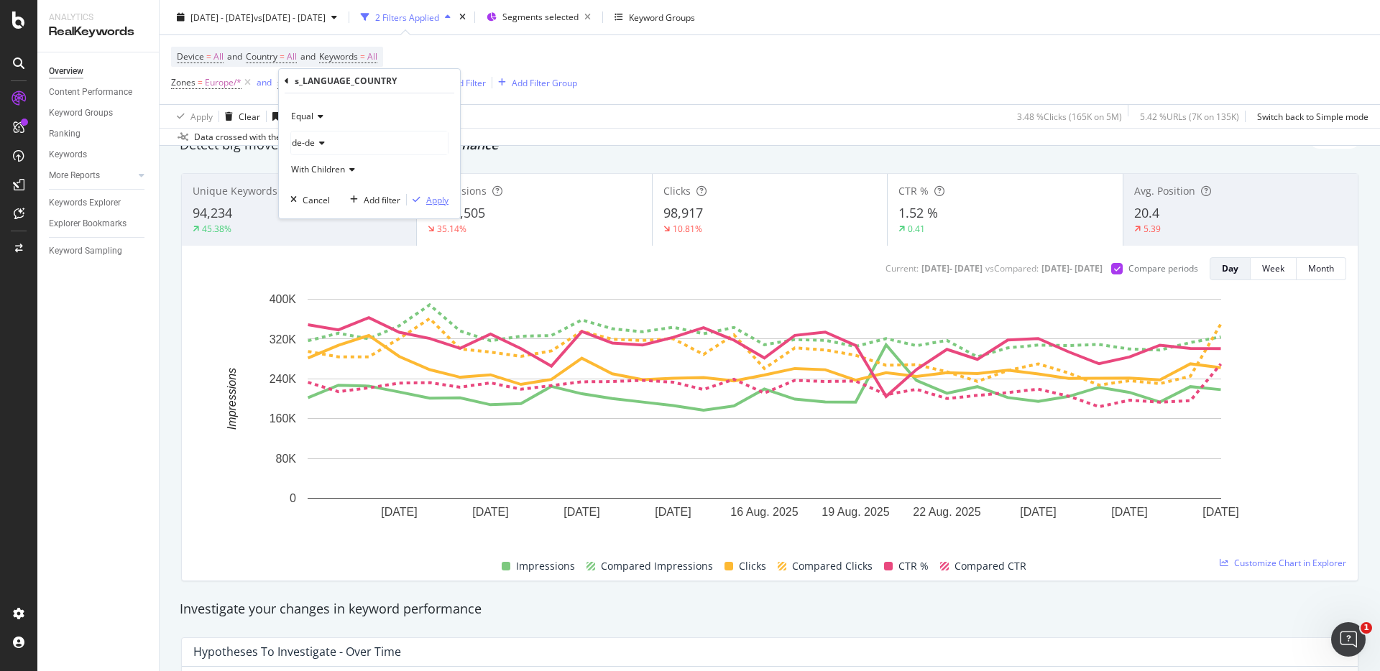
click at [441, 200] on div "Apply" at bounding box center [437, 200] width 22 height 12
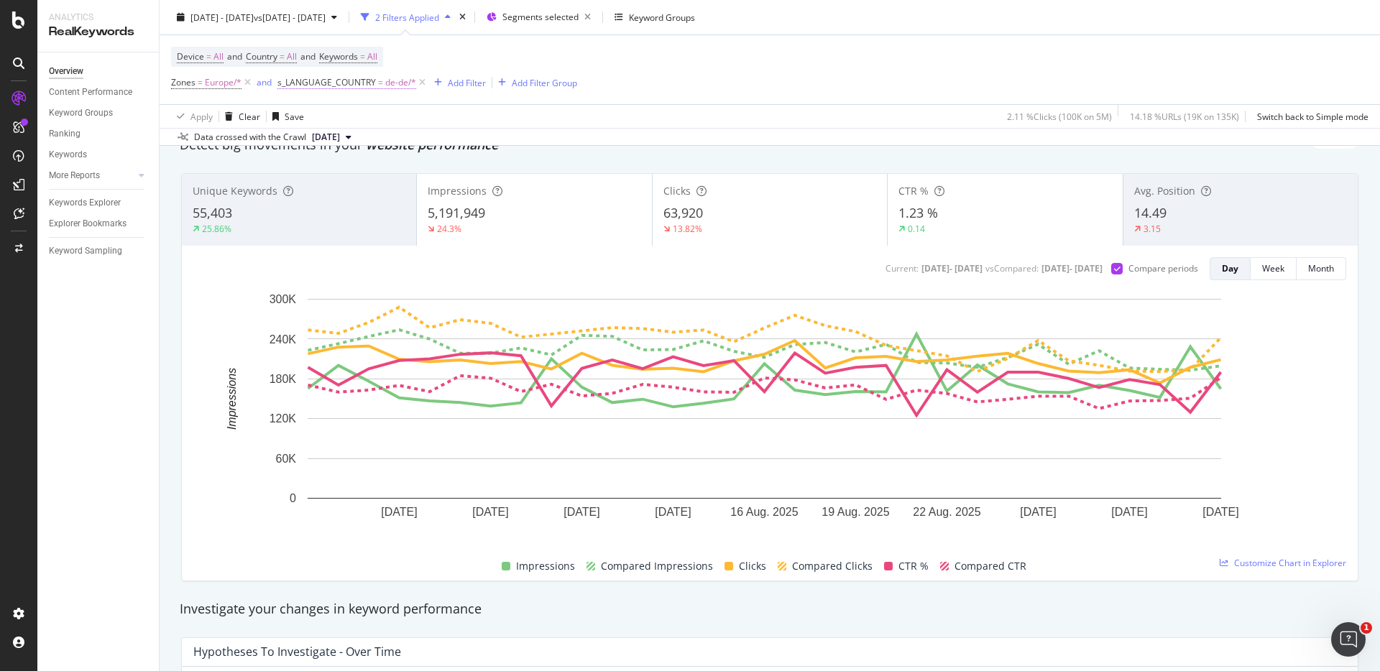
click at [408, 84] on span "de-de/*" at bounding box center [400, 83] width 31 height 20
click at [307, 144] on span "de-de" at bounding box center [303, 143] width 23 height 12
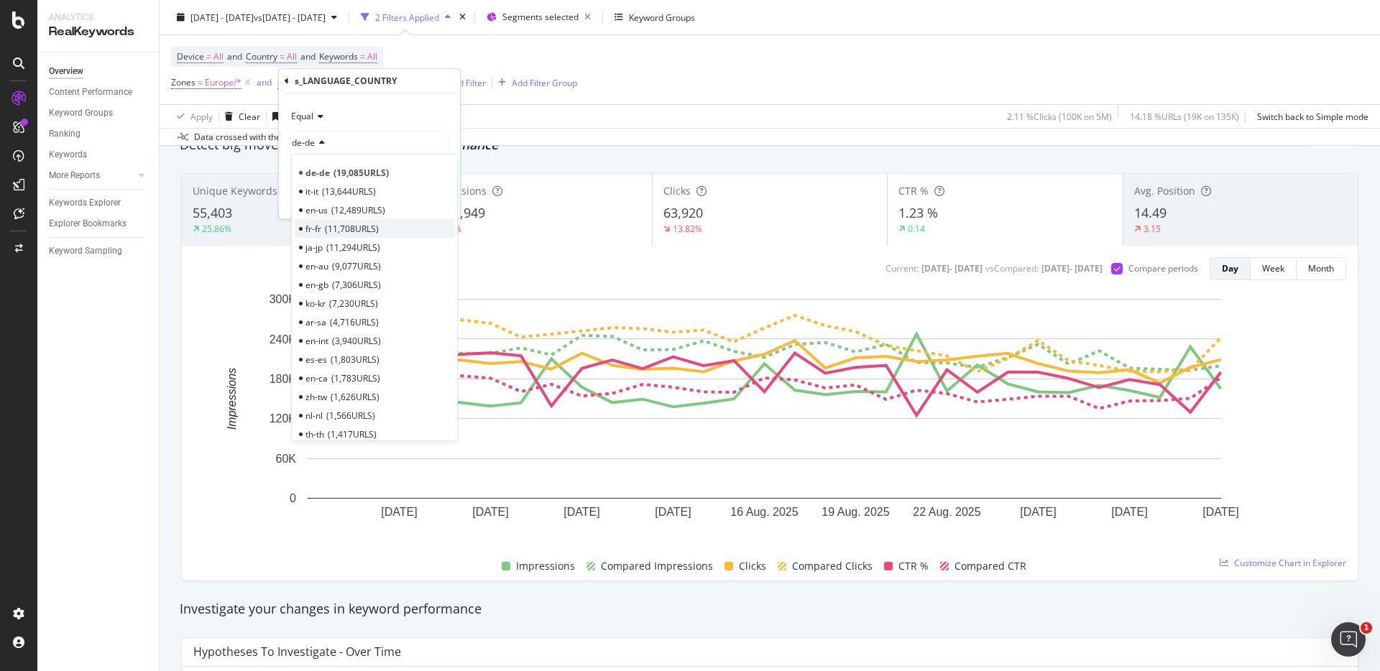
click at [335, 228] on span "11,708 URLS" at bounding box center [352, 229] width 54 height 12
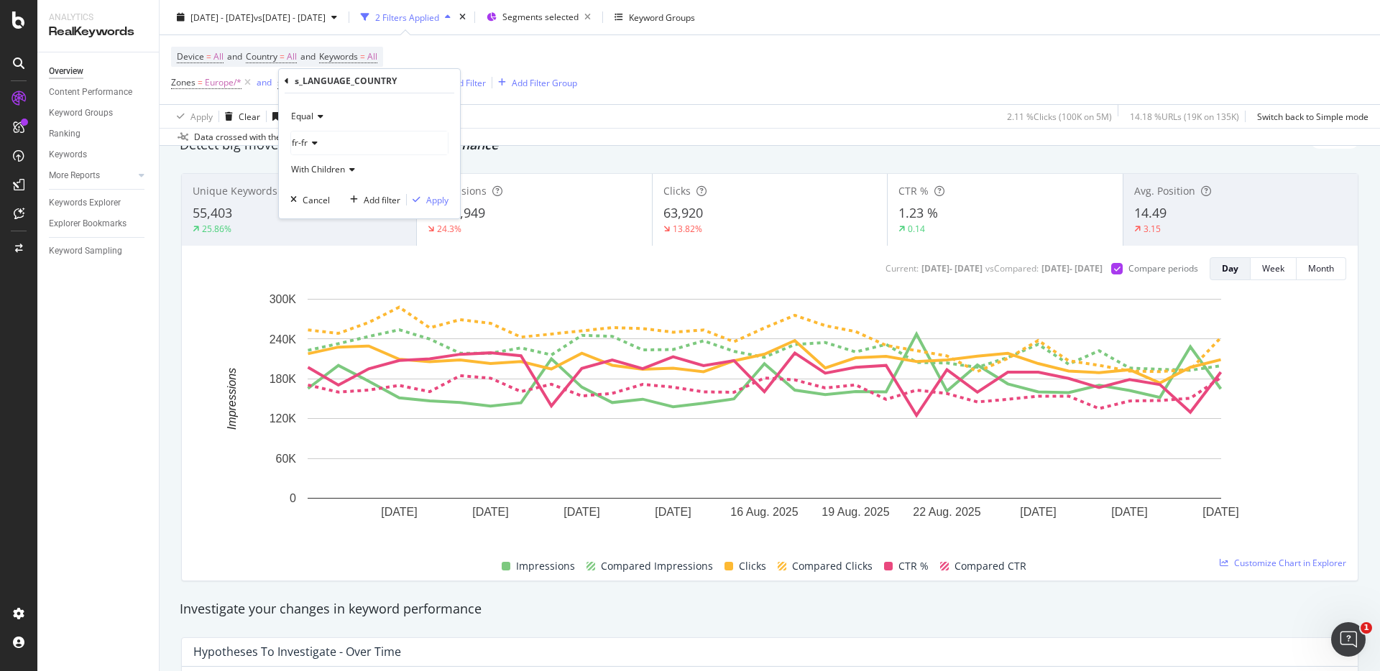
click at [456, 197] on div "Equal fr-fr With Children Cancel Add filter Apply" at bounding box center [369, 155] width 181 height 125
click at [439, 200] on div "Apply" at bounding box center [437, 200] width 22 height 12
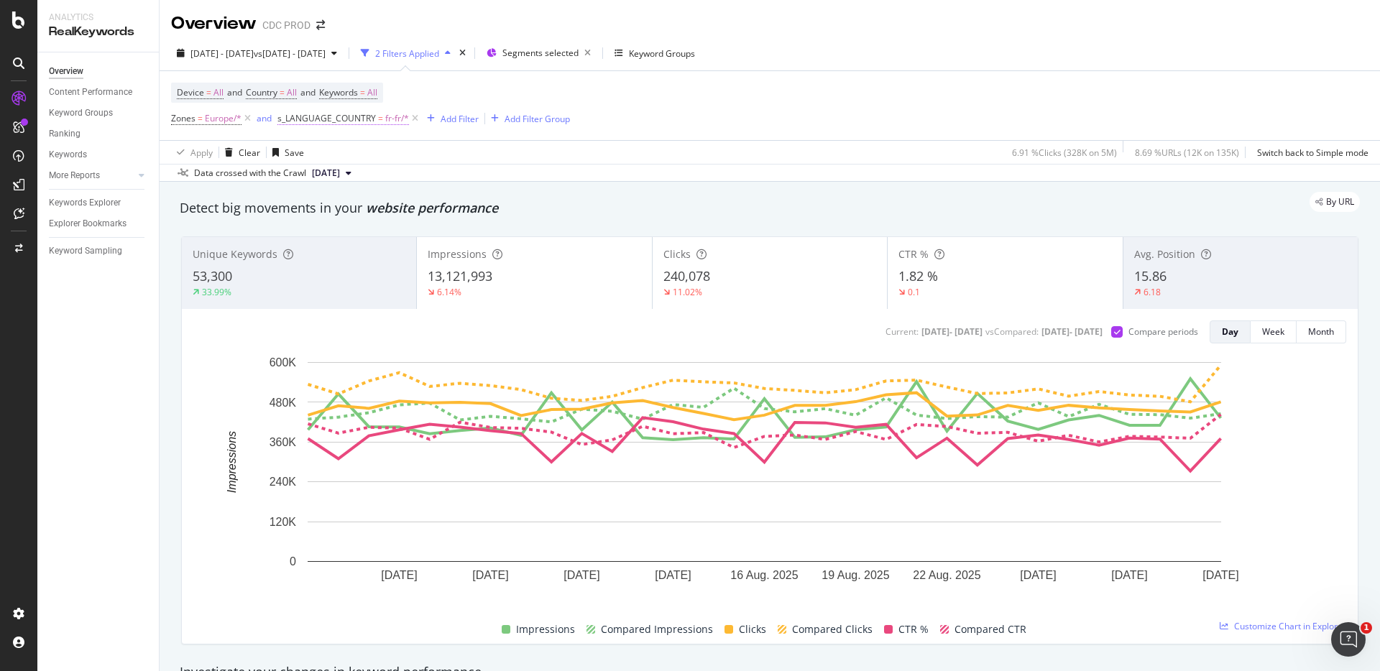
click at [396, 121] on span "fr-fr/*" at bounding box center [397, 119] width 24 height 20
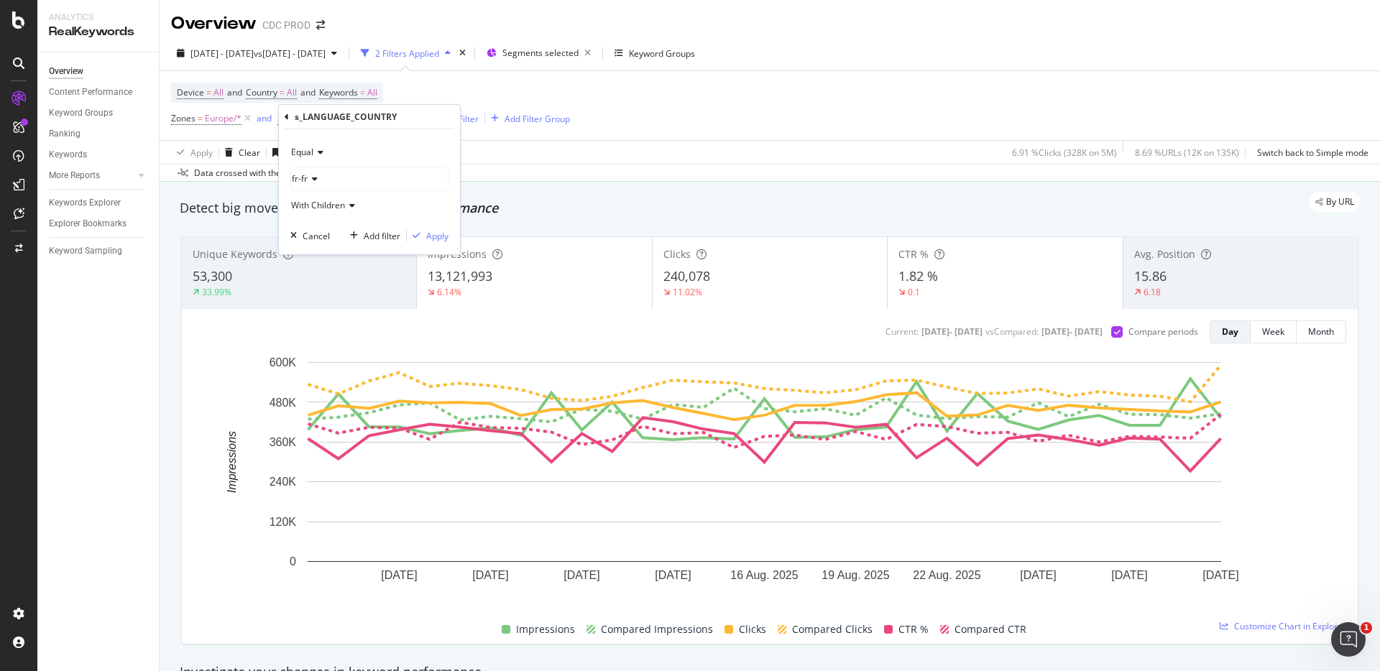
click at [315, 177] on icon at bounding box center [313, 179] width 10 height 9
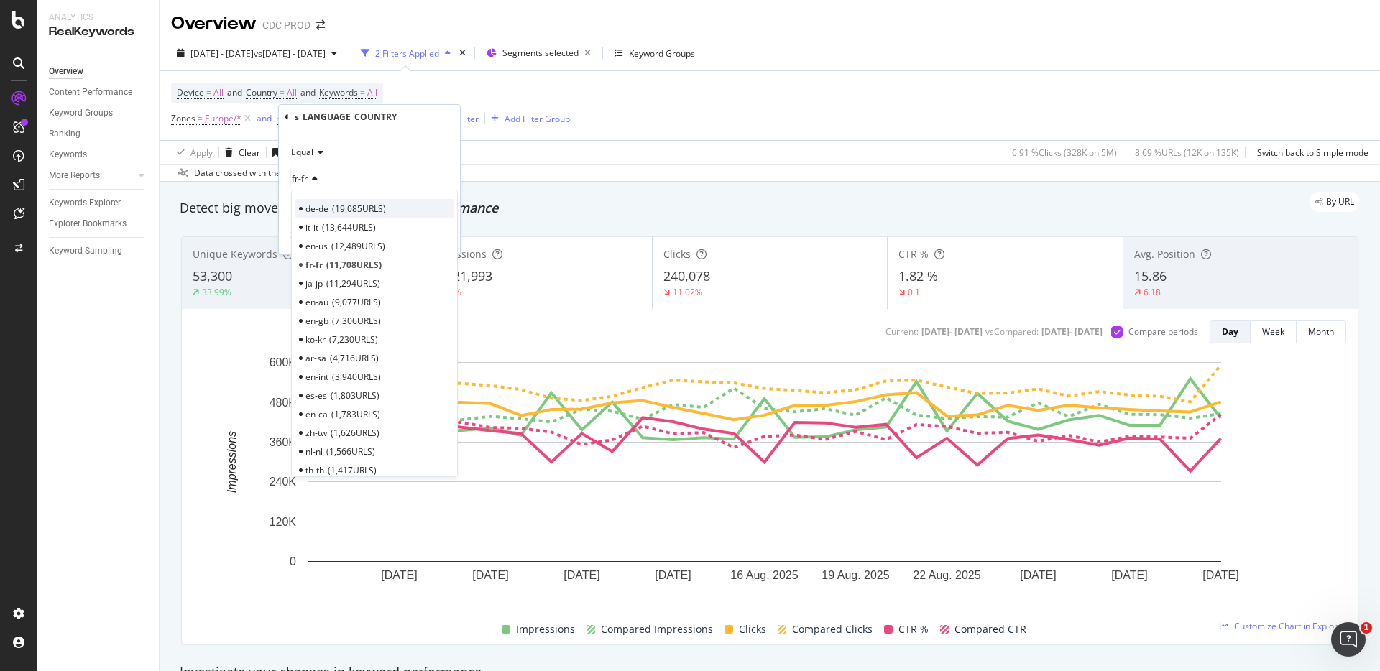
click at [324, 206] on span "de-de" at bounding box center [316, 209] width 23 height 12
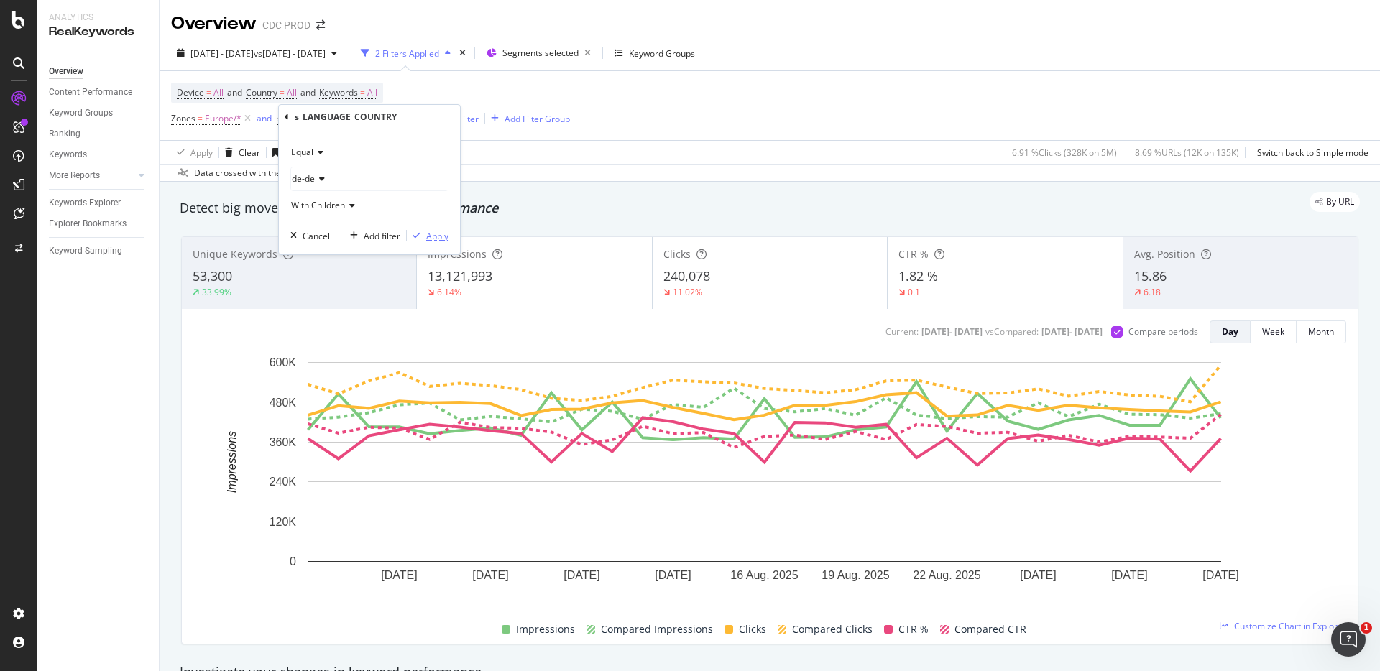
click at [440, 231] on div "Apply" at bounding box center [437, 236] width 22 height 12
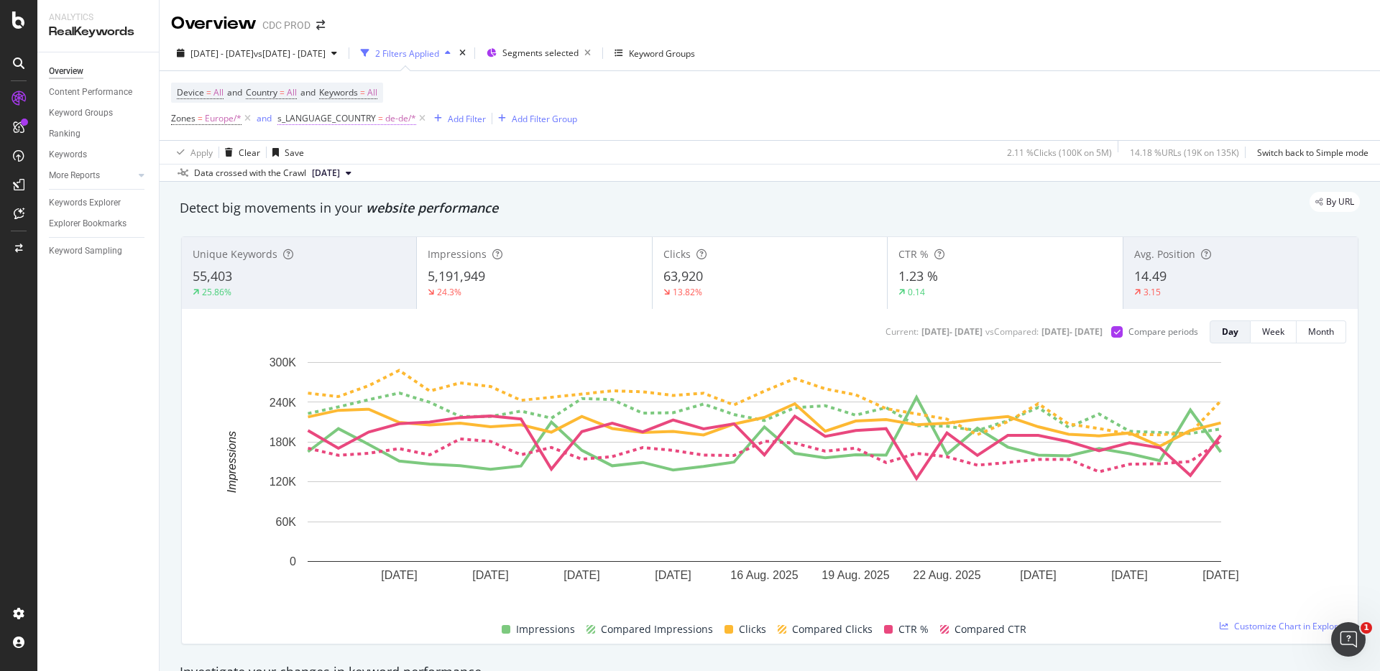
click at [397, 119] on span "de-de/*" at bounding box center [400, 119] width 31 height 20
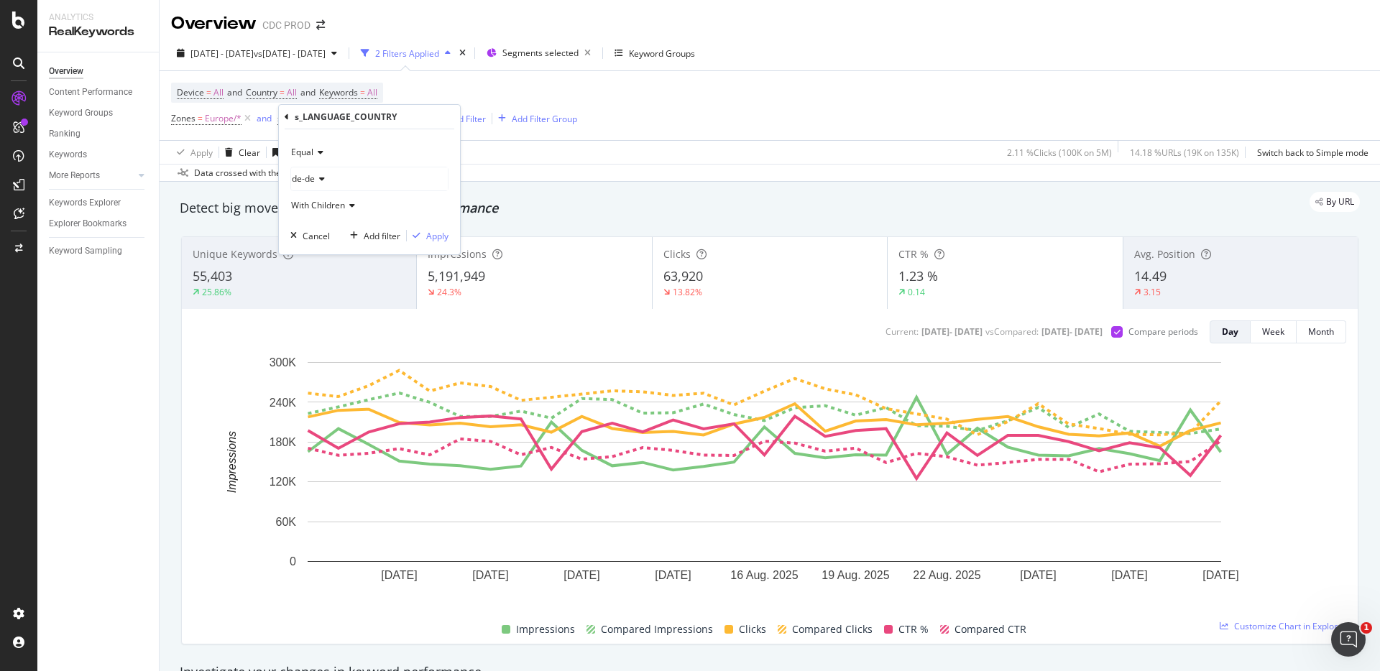
click at [328, 180] on div "de-de" at bounding box center [369, 178] width 157 height 23
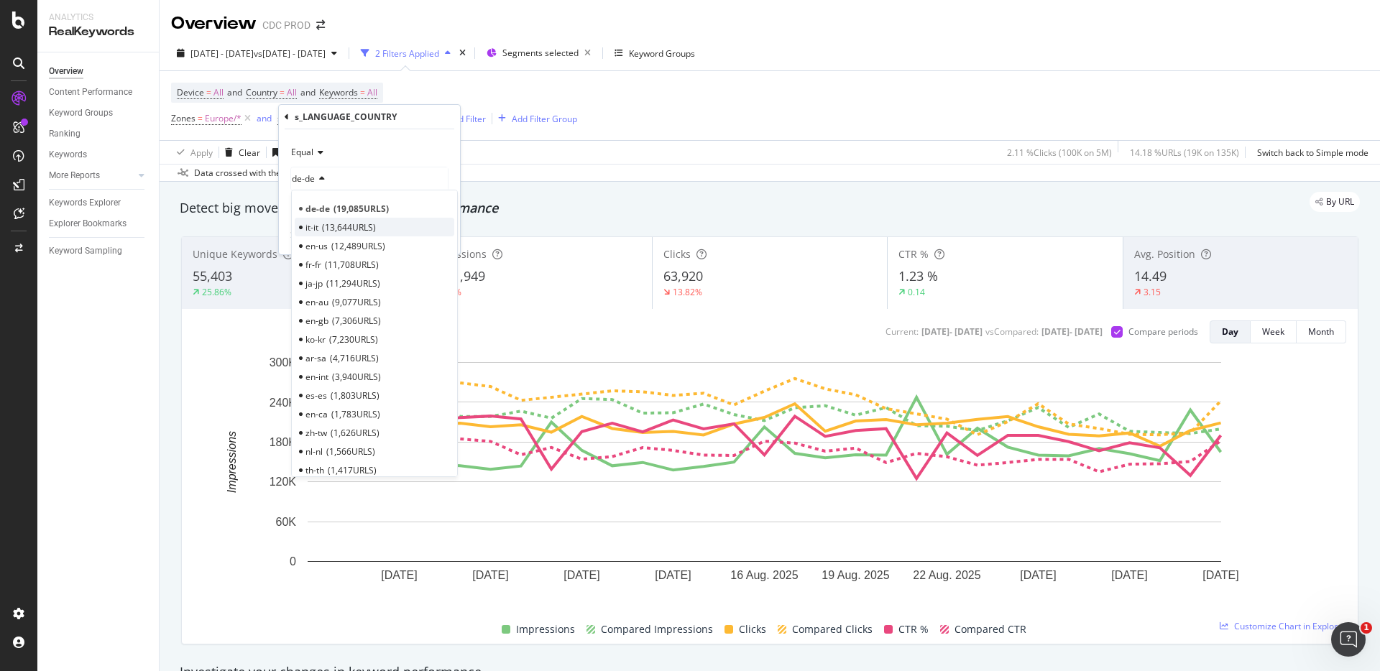
click at [334, 229] on span "13,644 URLS" at bounding box center [349, 227] width 54 height 12
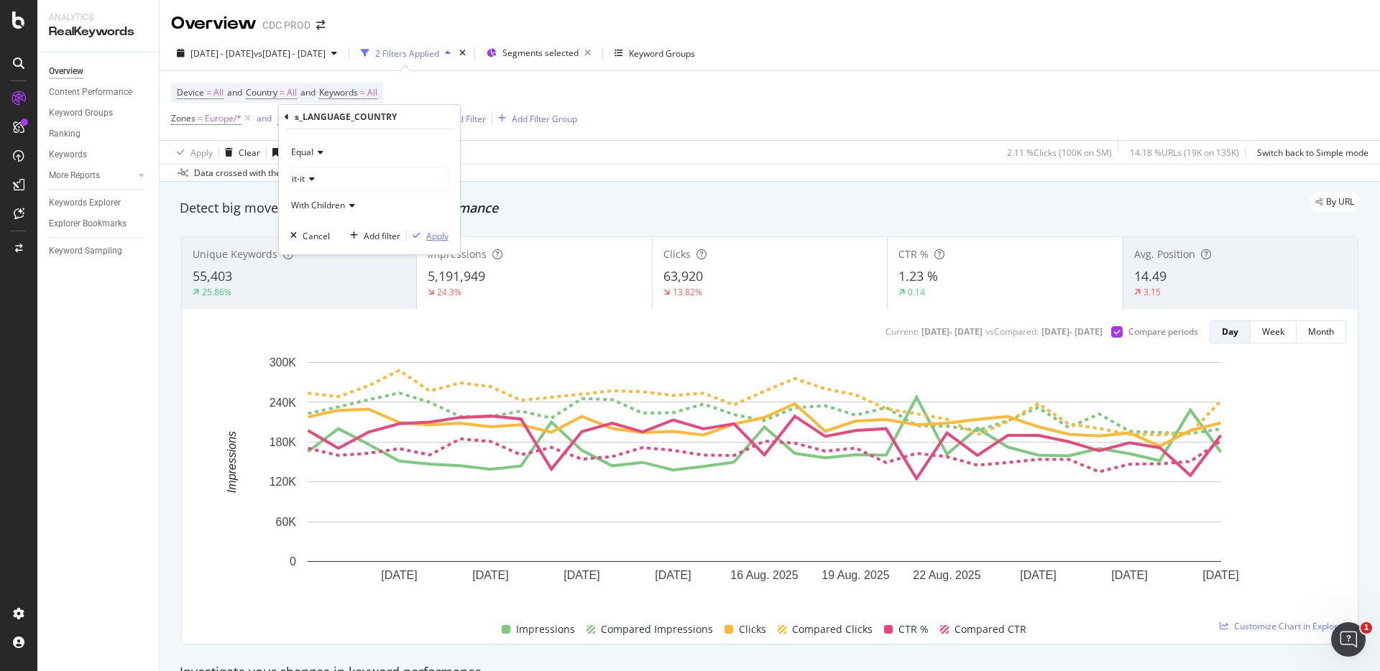
click at [440, 239] on div "Apply" at bounding box center [437, 236] width 22 height 12
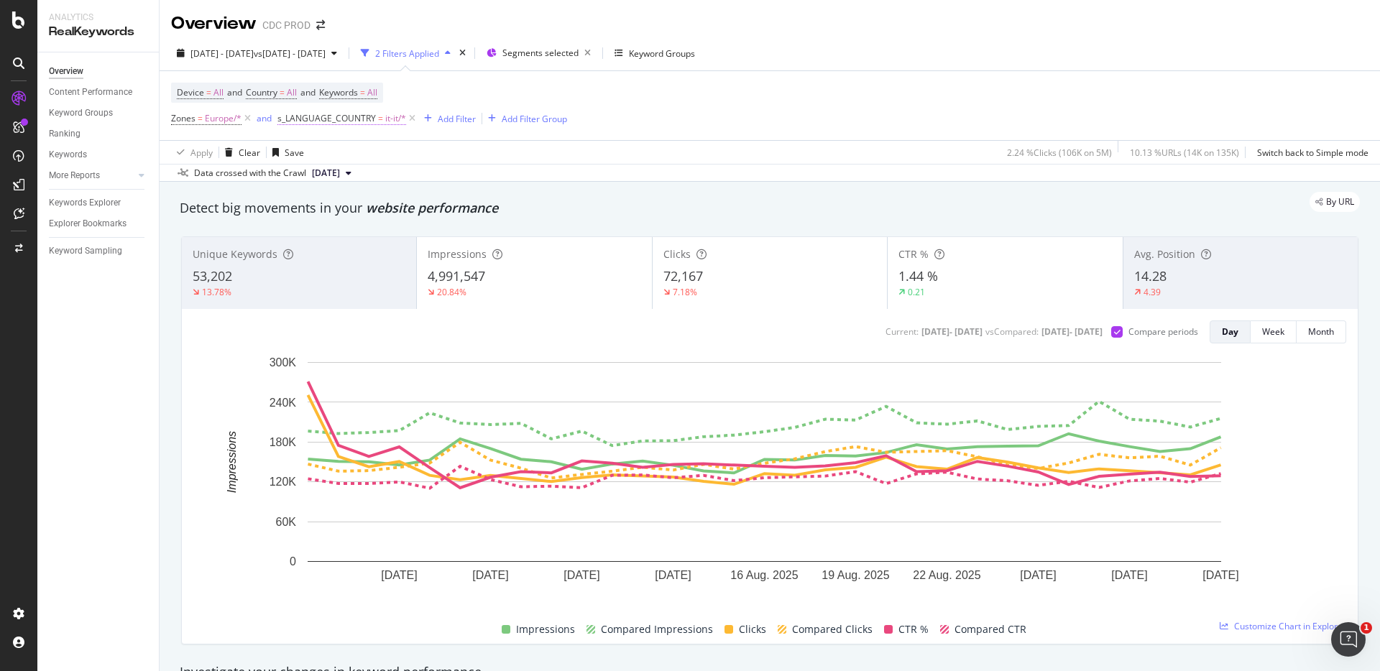
click at [388, 115] on span "it-it/*" at bounding box center [395, 119] width 21 height 20
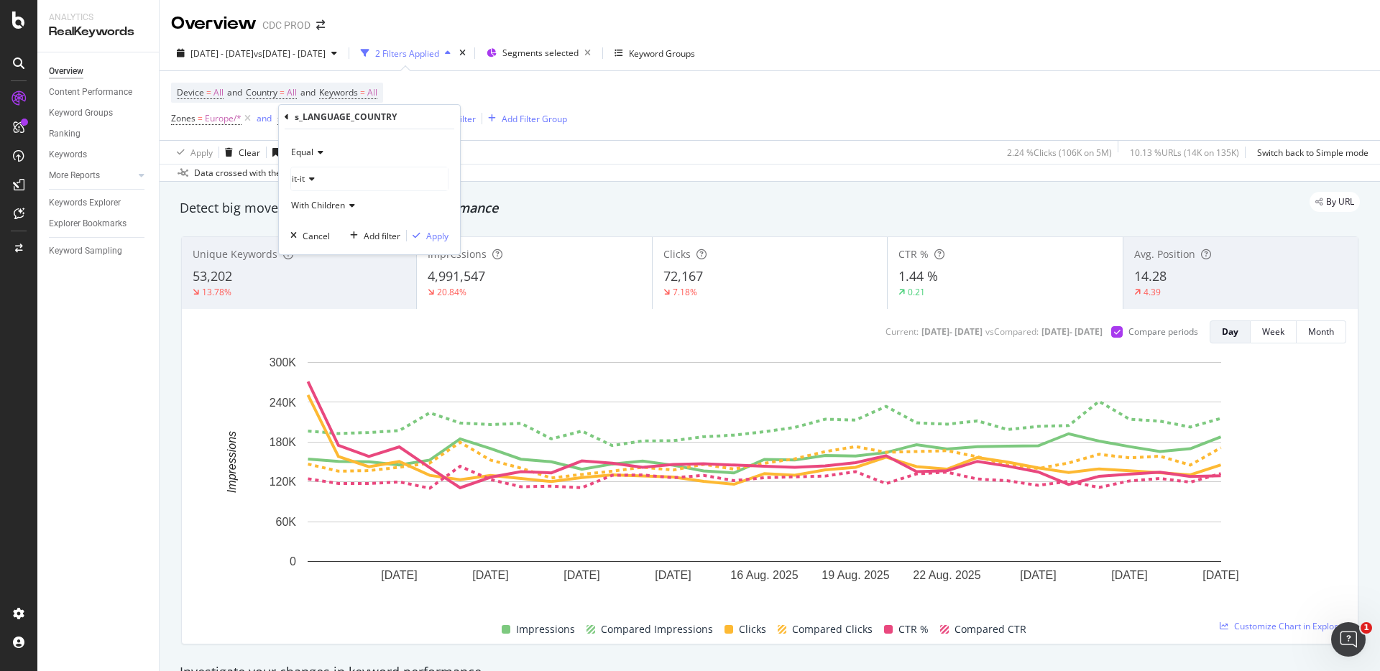
click at [300, 172] on span "it-it" at bounding box center [298, 178] width 13 height 12
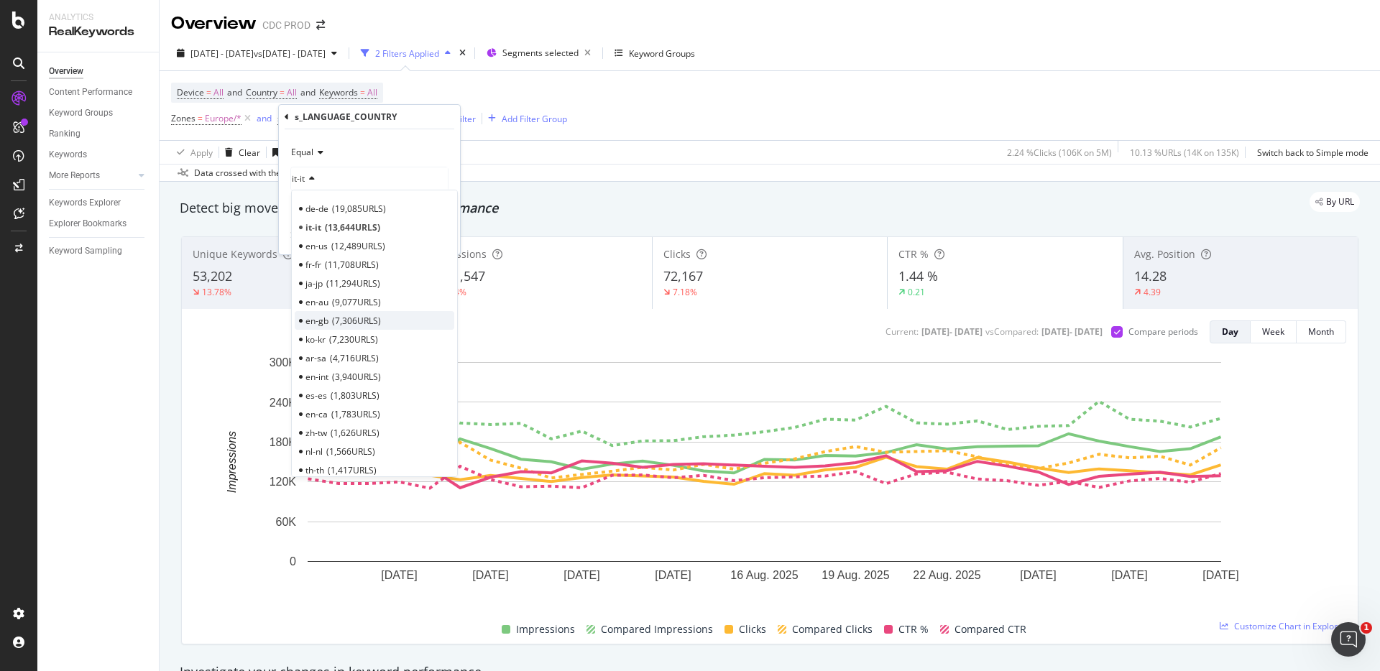
click at [340, 318] on span "7,306 URLS" at bounding box center [356, 321] width 49 height 12
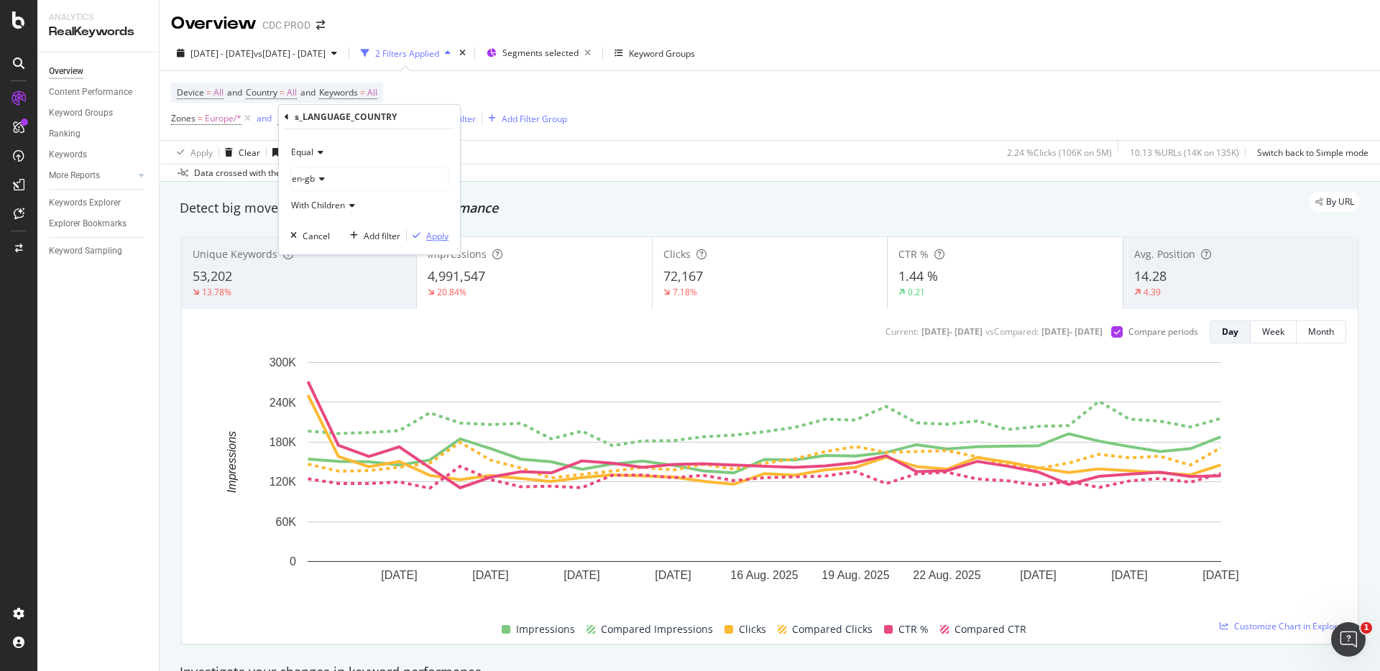
click at [442, 234] on div "Apply" at bounding box center [437, 236] width 22 height 12
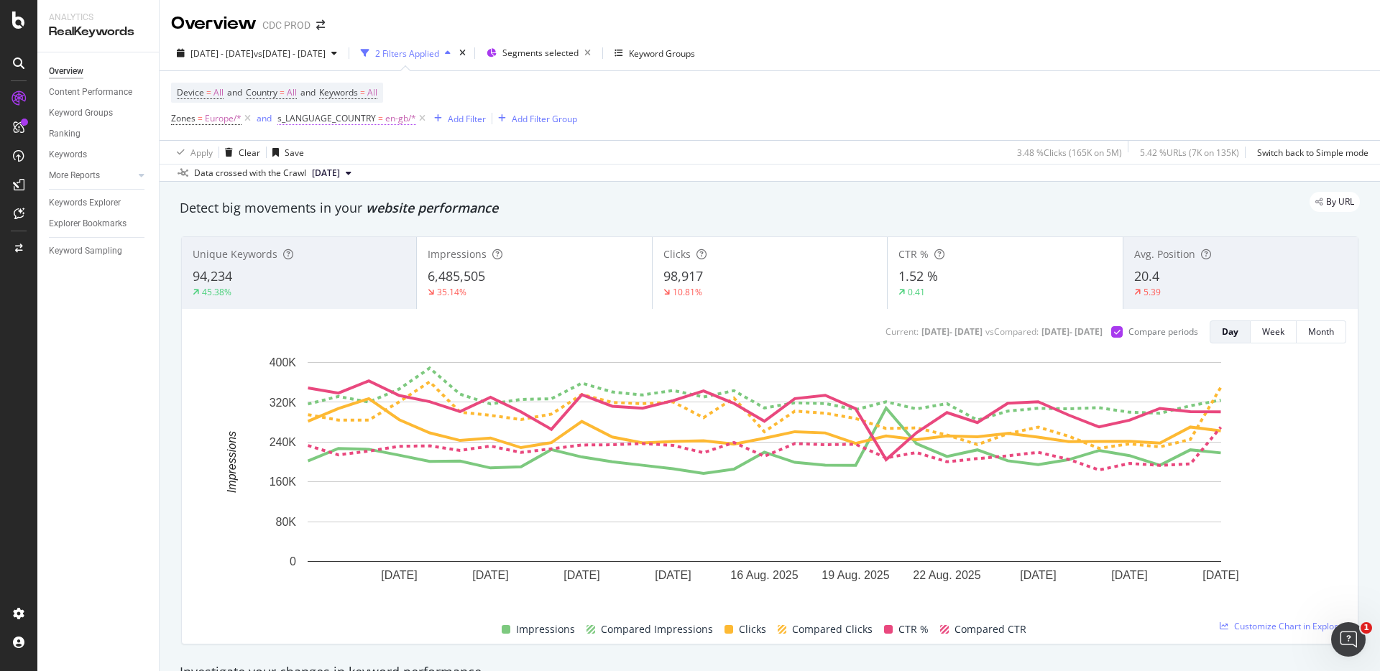
click at [393, 122] on span "en-gb/*" at bounding box center [400, 119] width 31 height 20
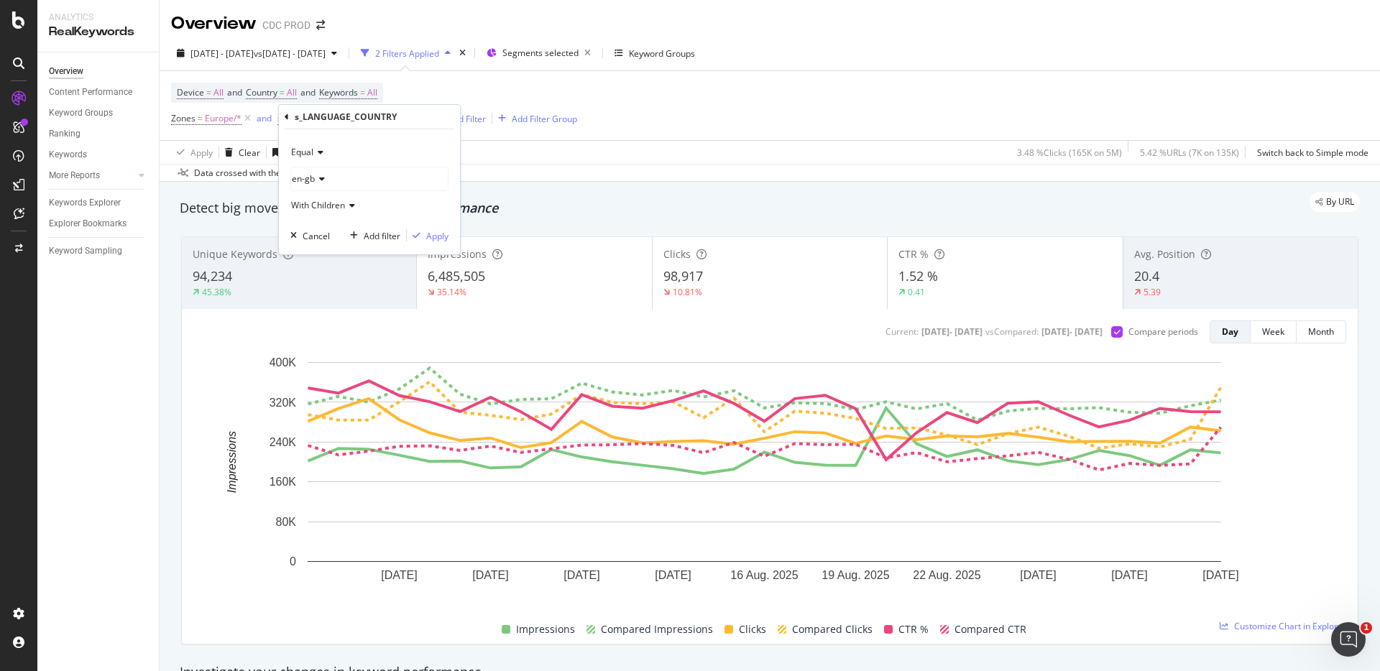
click at [315, 183] on icon at bounding box center [320, 179] width 10 height 9
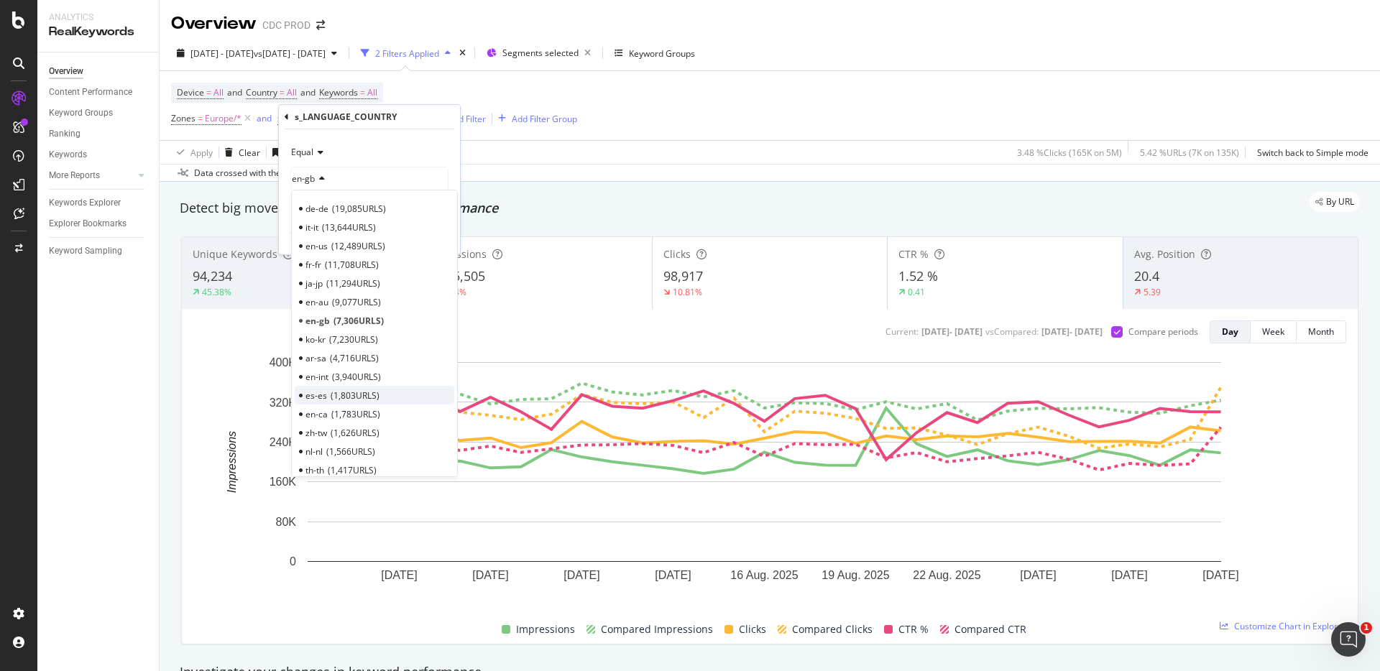
click at [364, 399] on span "1,803 URLS" at bounding box center [355, 395] width 49 height 12
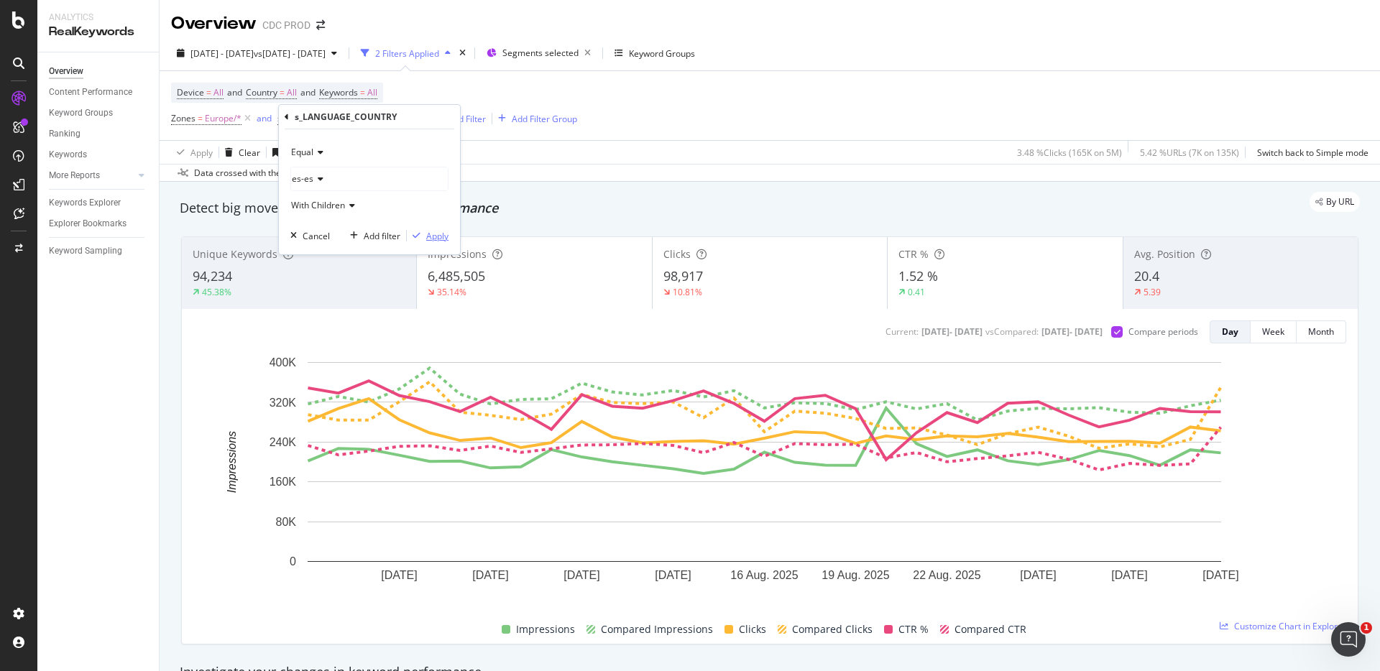
click at [438, 233] on div "Apply" at bounding box center [437, 236] width 22 height 12
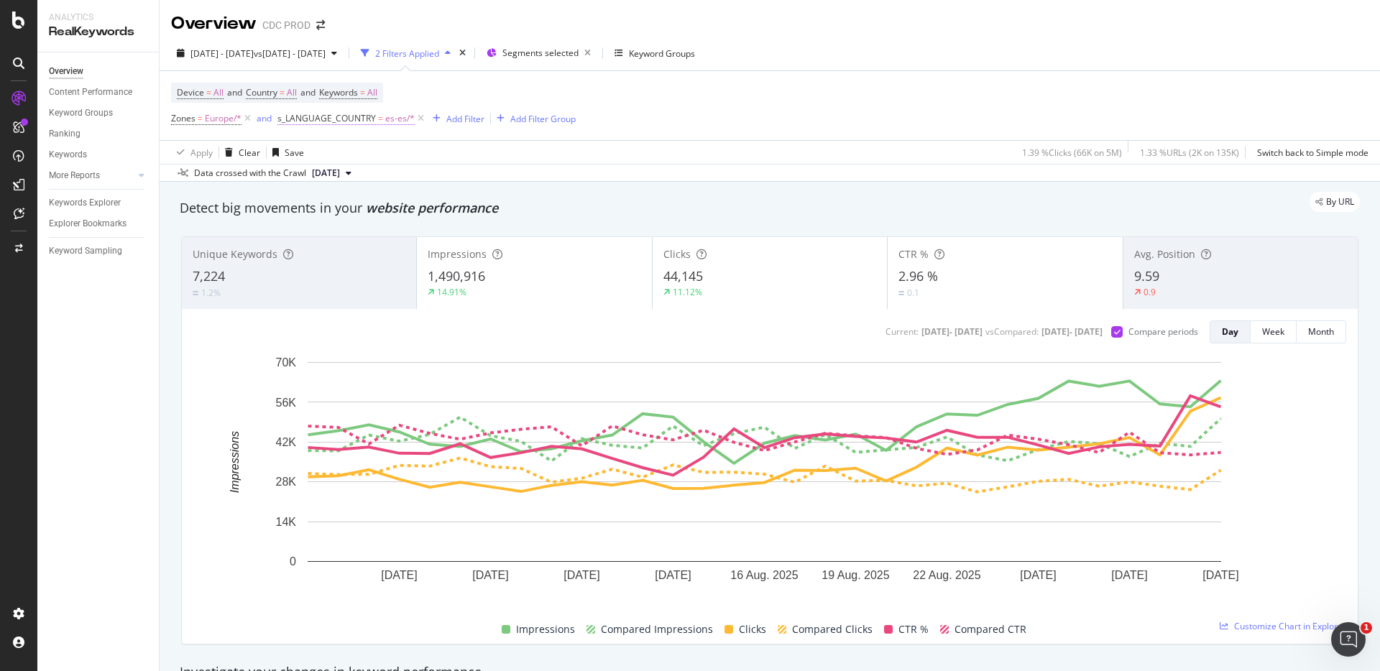
click at [380, 116] on span "=" at bounding box center [380, 118] width 5 height 12
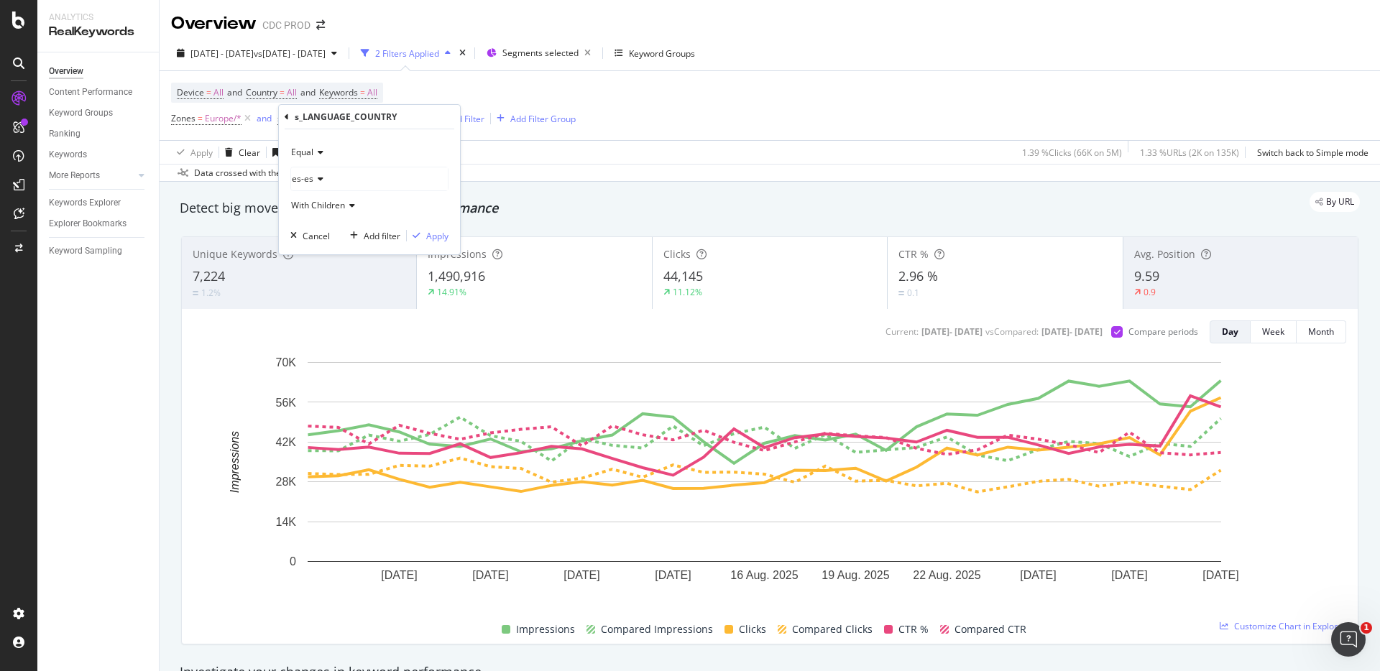
click at [315, 180] on icon at bounding box center [318, 179] width 10 height 9
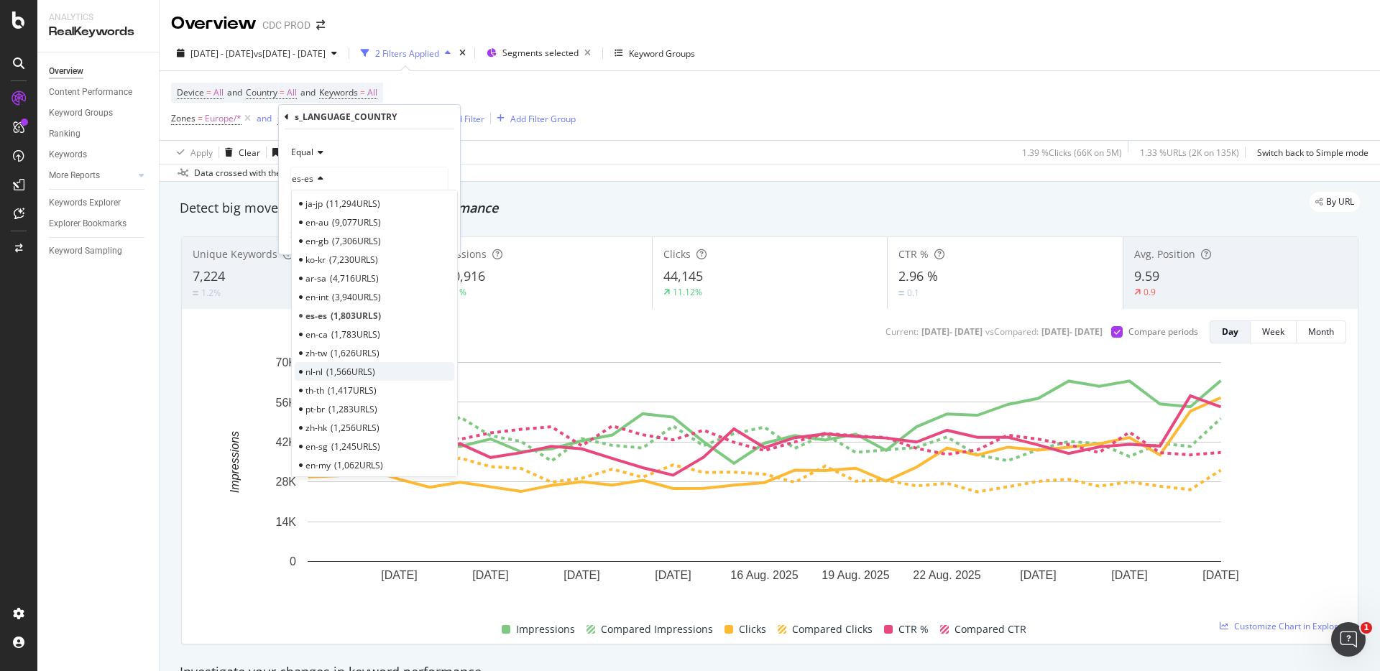
scroll to position [83, 0]
click at [373, 369] on span "1,566 URLS" at bounding box center [350, 369] width 49 height 12
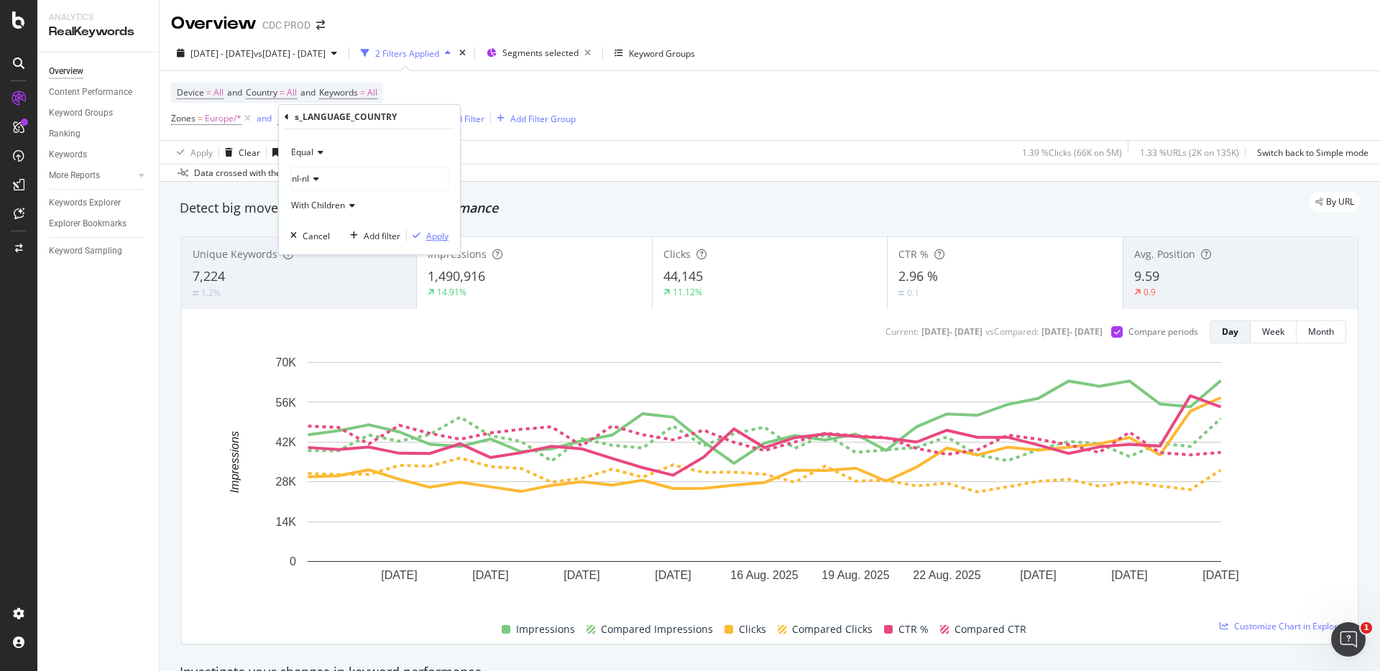
click at [445, 239] on div "Apply" at bounding box center [437, 236] width 22 height 12
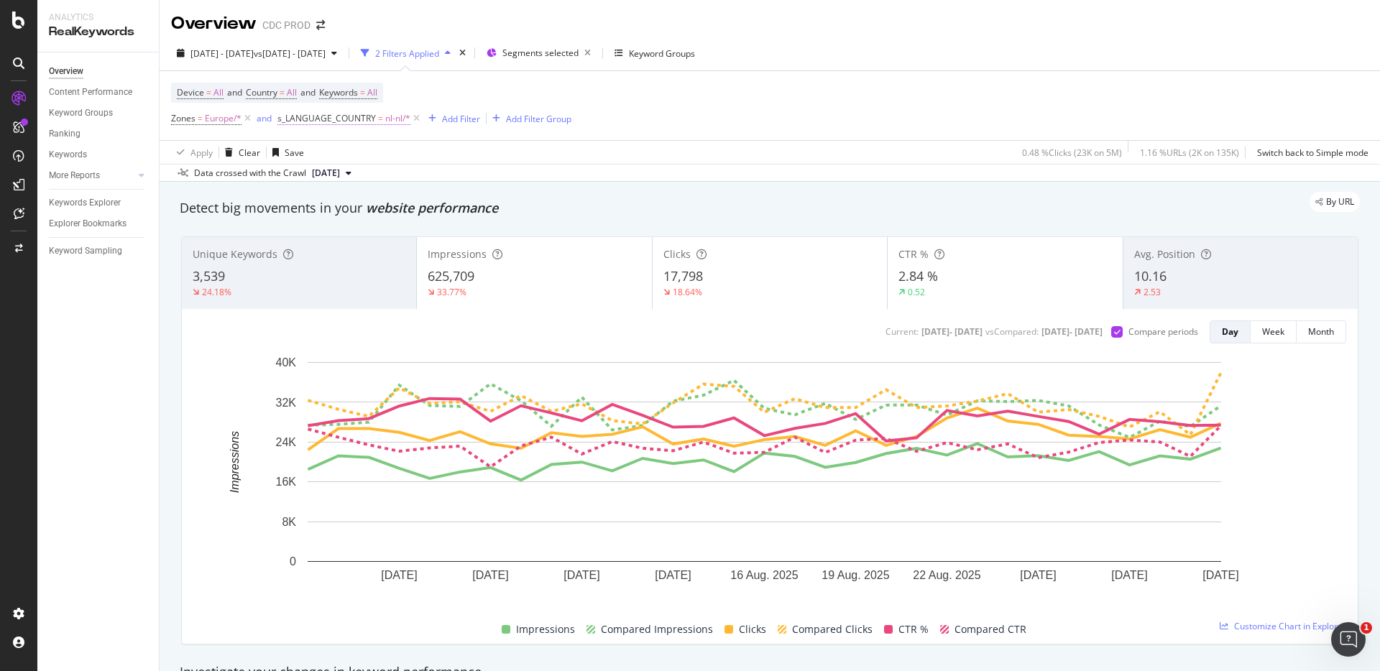
click at [382, 118] on span "s_LANGUAGE_COUNTRY = nl-nl/*" at bounding box center [343, 118] width 133 height 13
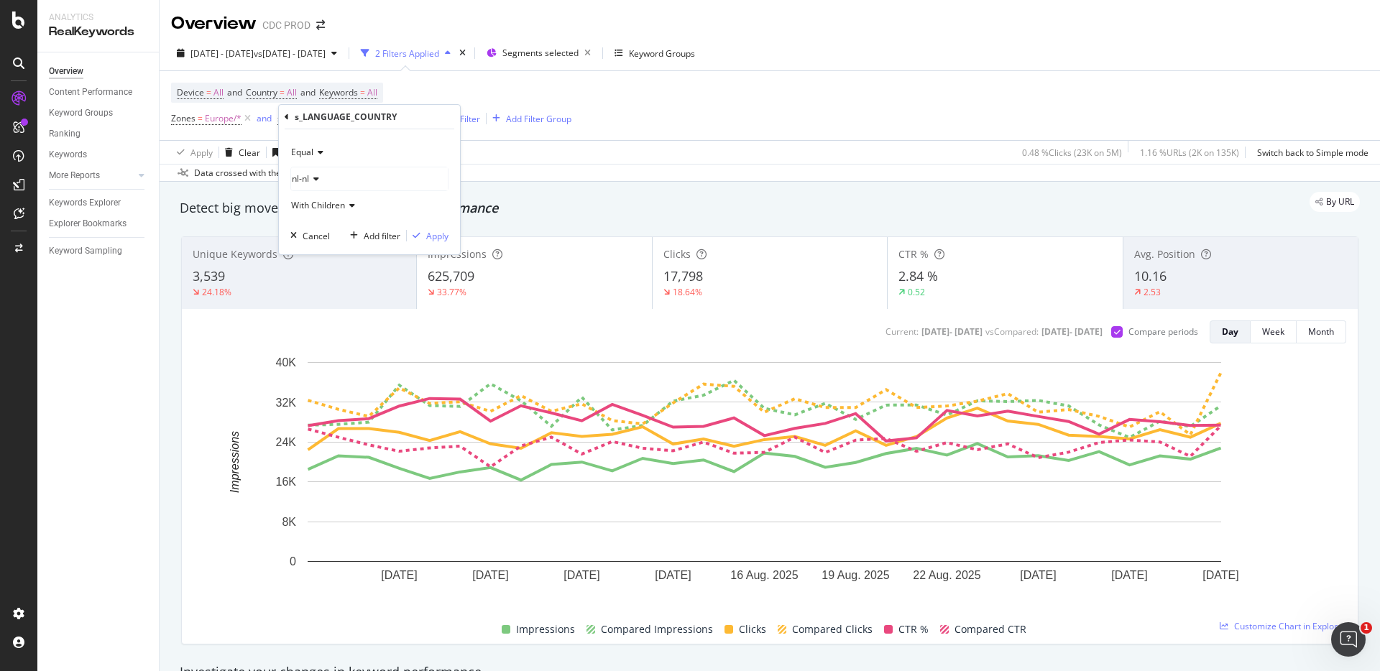
click at [304, 181] on span "nl-nl" at bounding box center [300, 178] width 17 height 12
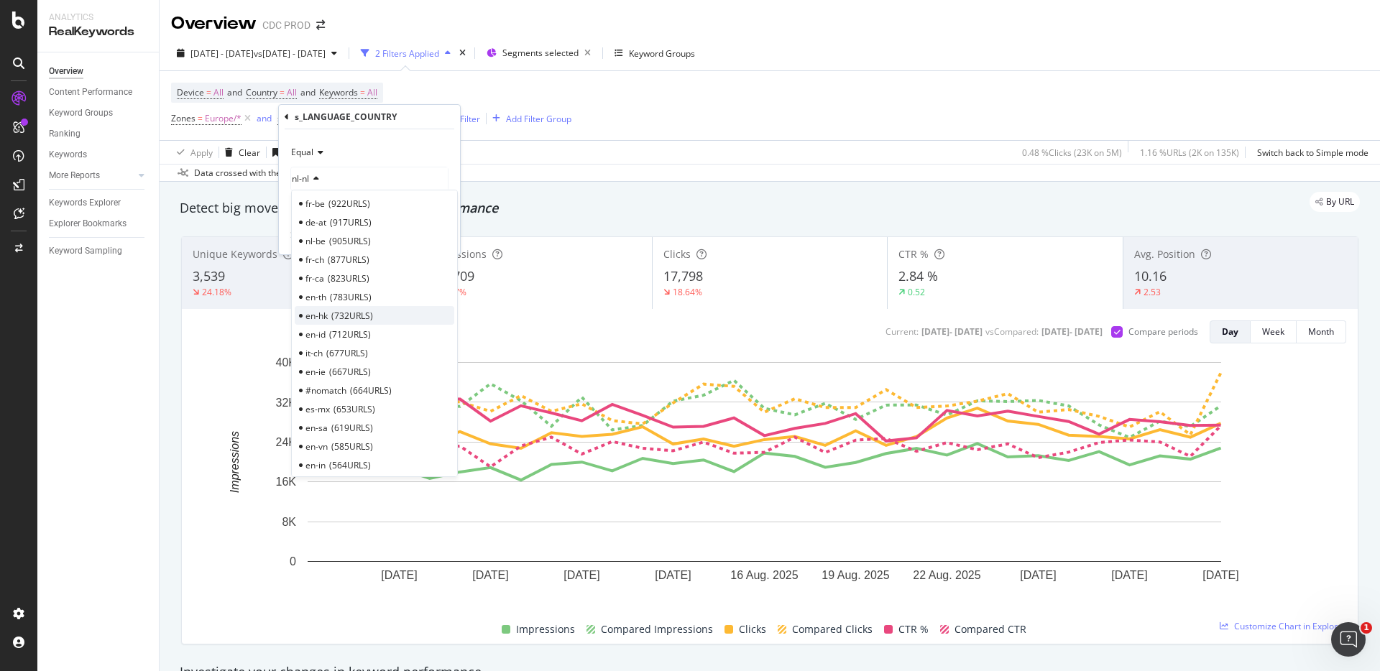
scroll to position [435, 0]
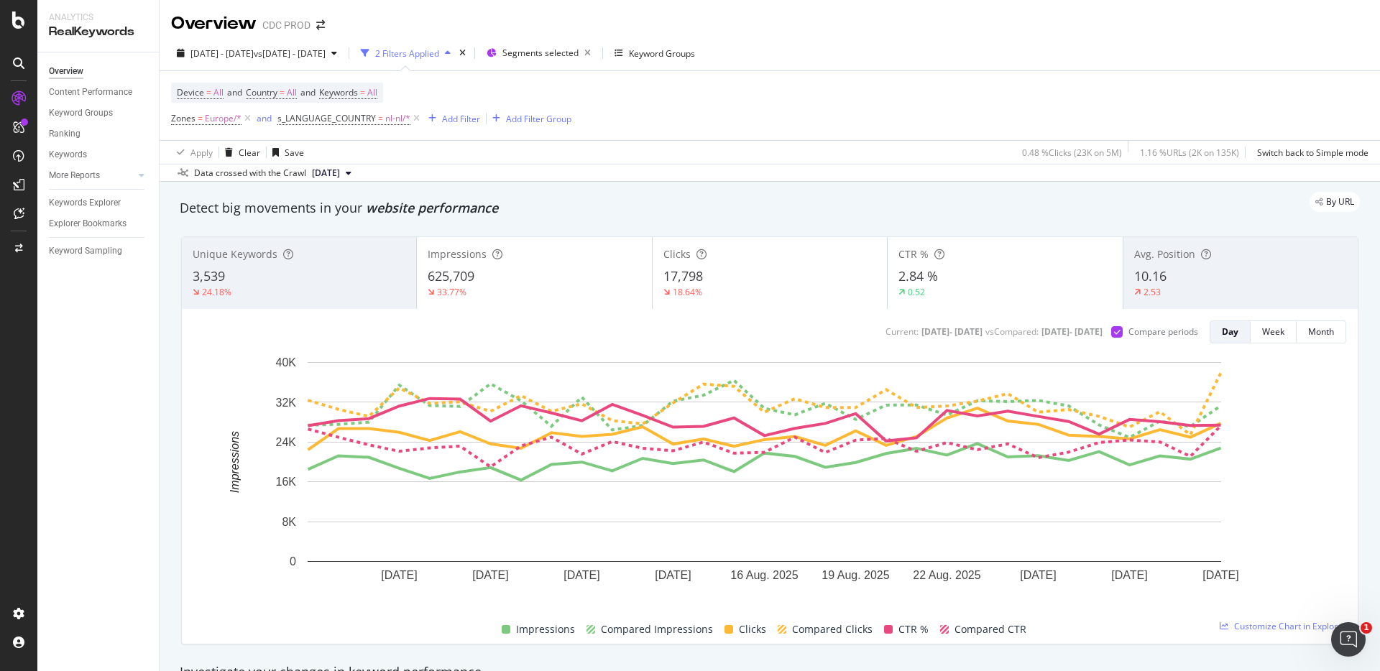
click at [947, 103] on div "Device = All and Country = All and Keywords = All Zones = Europe/* and s_LANGUA…" at bounding box center [769, 105] width 1197 height 69
